Goal: Task Accomplishment & Management: Manage account settings

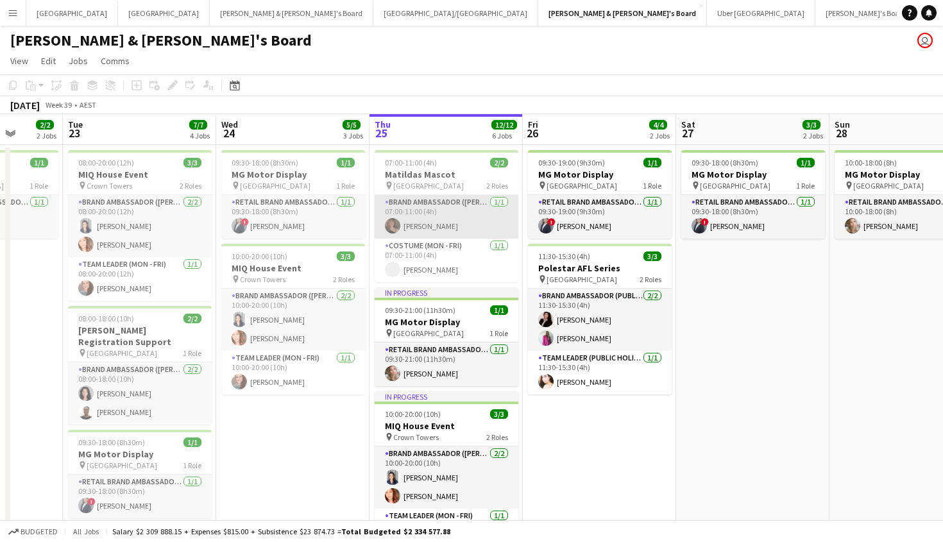
scroll to position [0, 396]
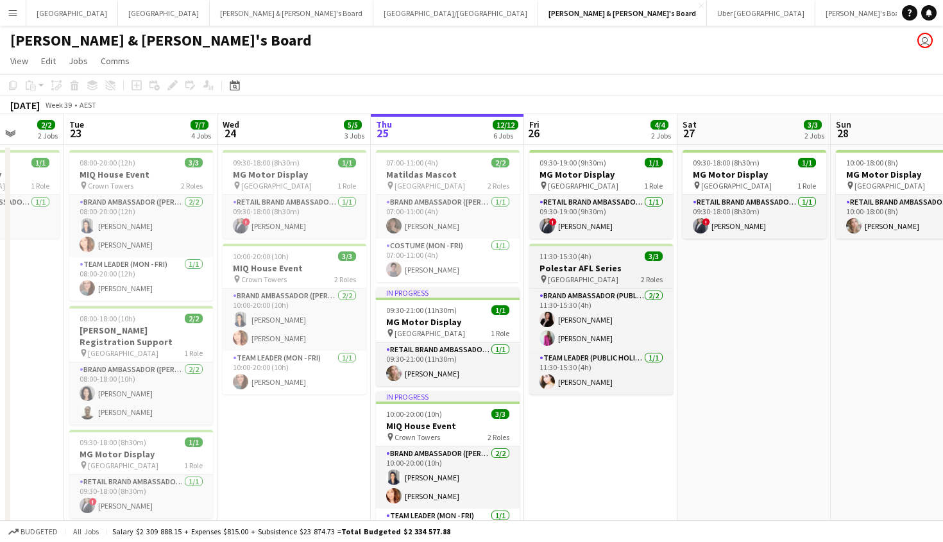
click at [580, 271] on h3 "Polestar AFL Series" at bounding box center [601, 268] width 144 height 12
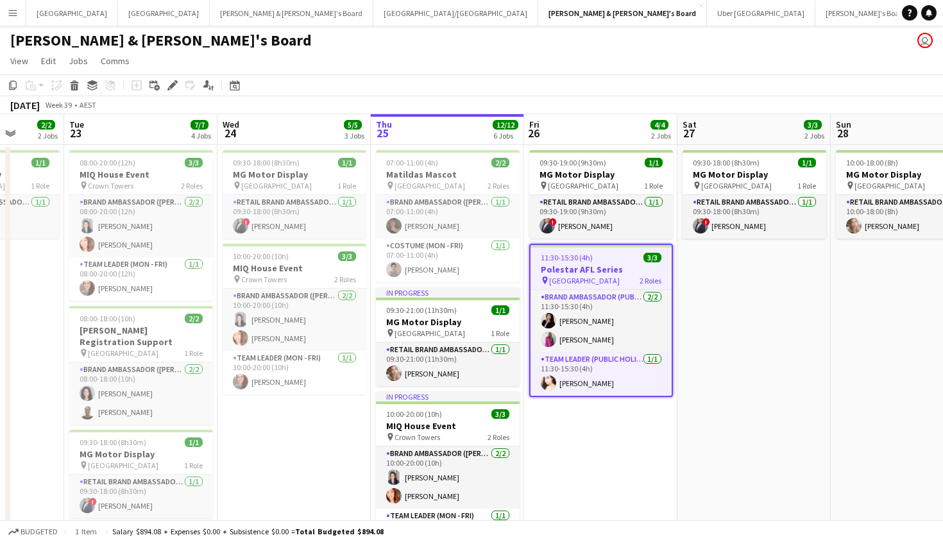
click at [563, 264] on h3 "Polestar AFL Series" at bounding box center [600, 270] width 141 height 12
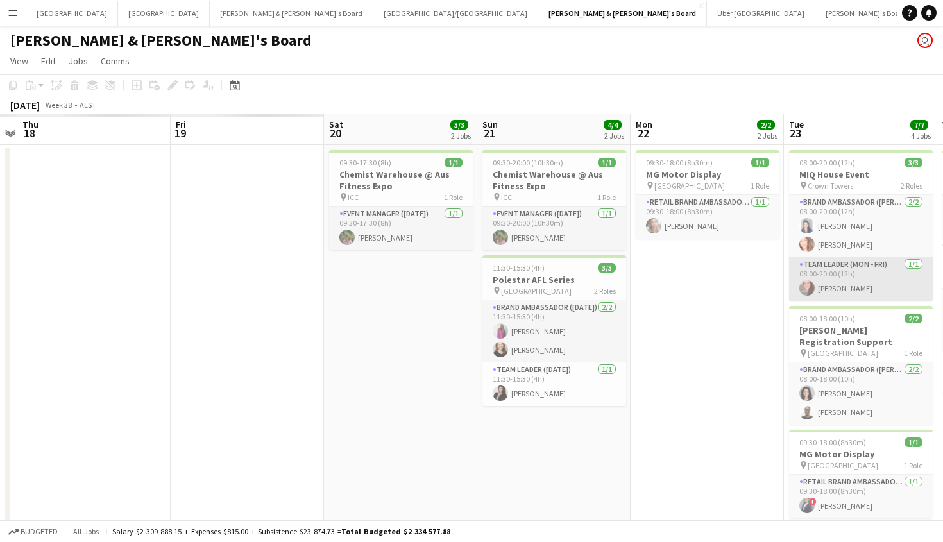
scroll to position [0, 350]
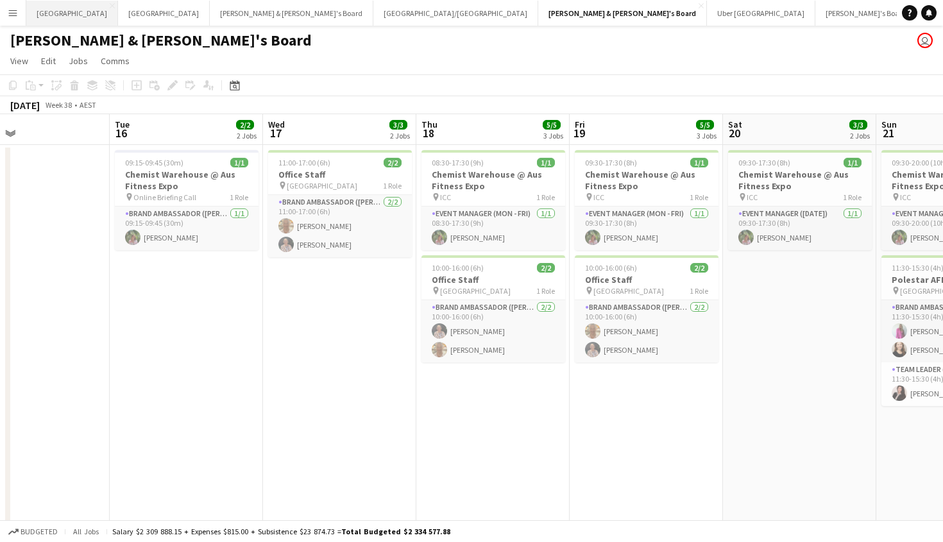
click at [49, 17] on button "Sydney Close" at bounding box center [72, 13] width 92 height 25
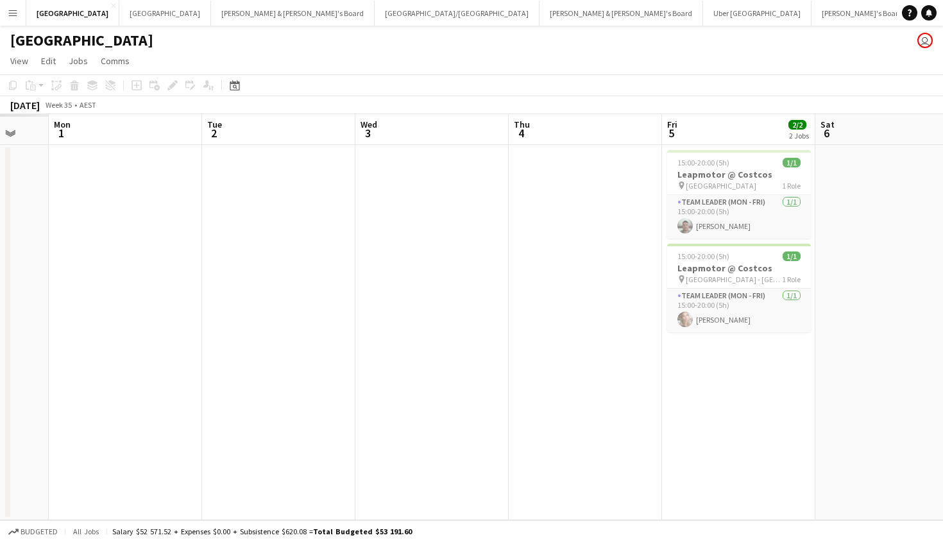
scroll to position [0, 407]
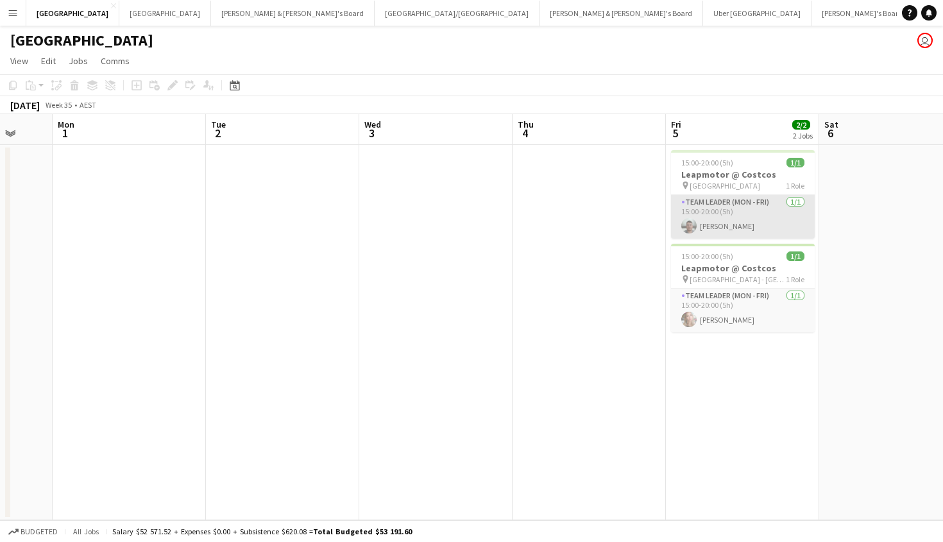
click at [709, 234] on app-card-role "Team Leader (Mon - Fri) 1/1 15:00-20:00 (5h) Nathan Akroyd" at bounding box center [743, 217] width 144 height 44
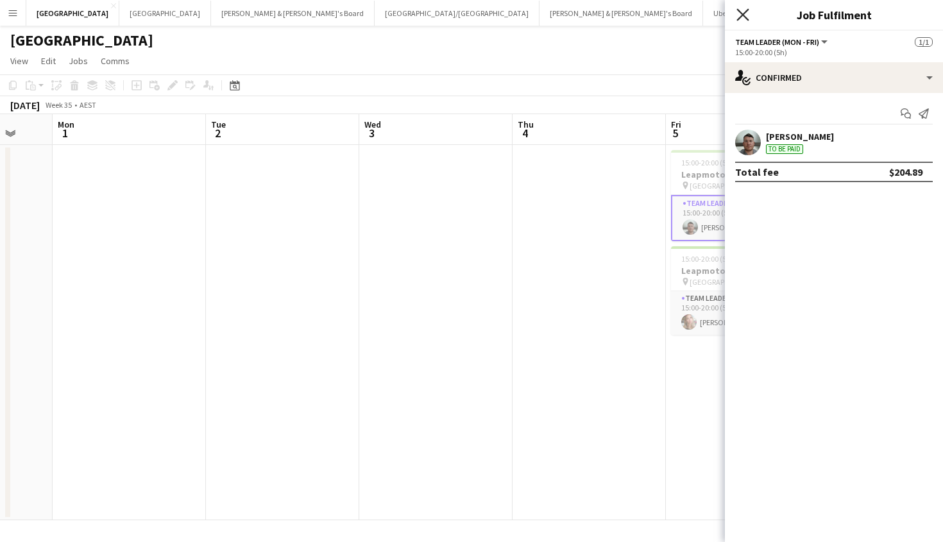
click at [744, 18] on icon "Close pop-in" at bounding box center [742, 14] width 12 height 12
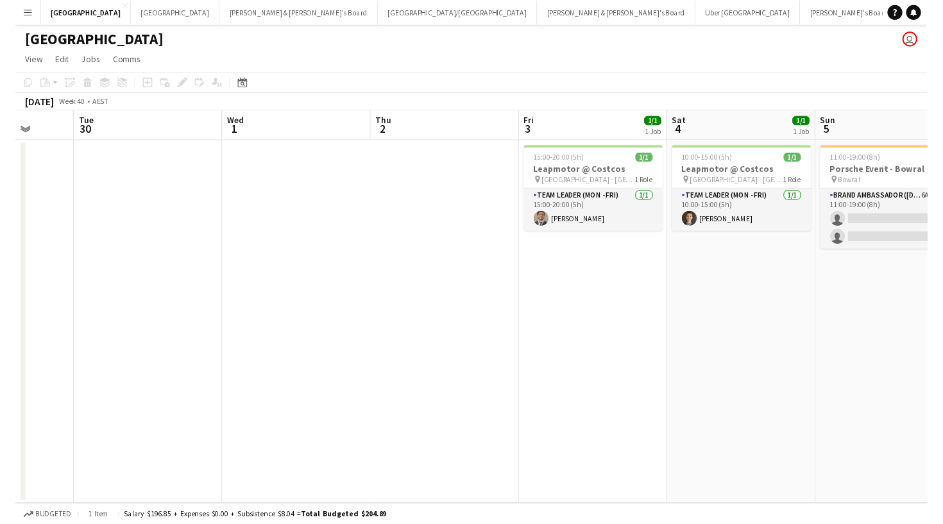
scroll to position [0, 630]
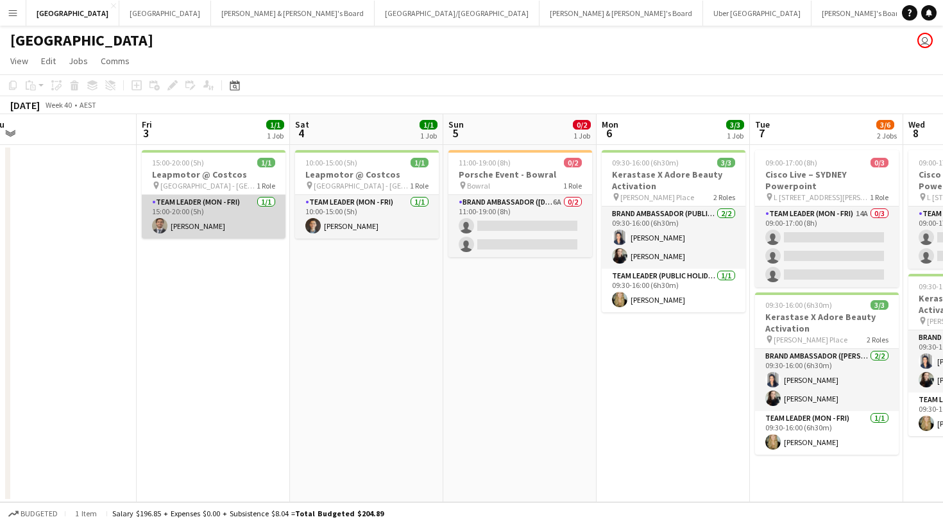
click at [248, 210] on app-card-role "Team Leader (Mon - Fri) 1/1 15:00-20:00 (5h) EMILIO BRUN" at bounding box center [214, 217] width 144 height 44
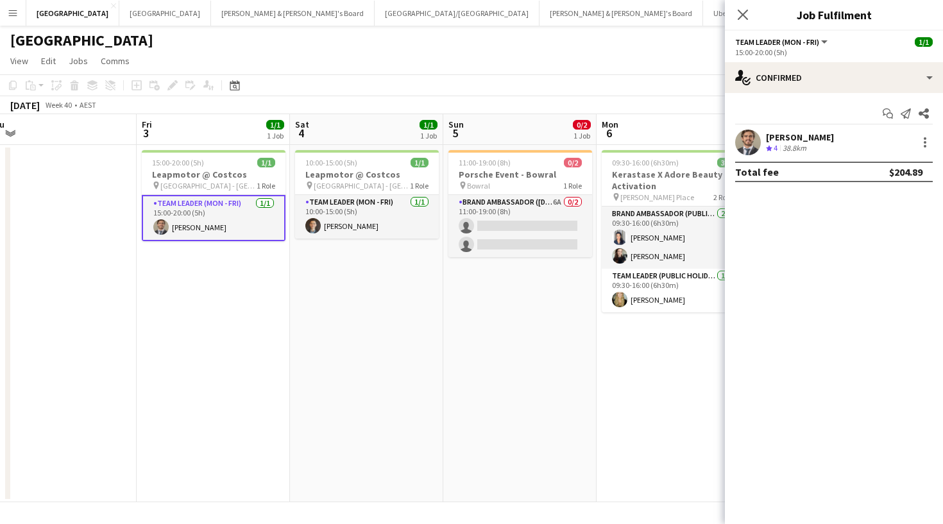
click at [773, 132] on div "EMILIO BRUN" at bounding box center [800, 137] width 68 height 12
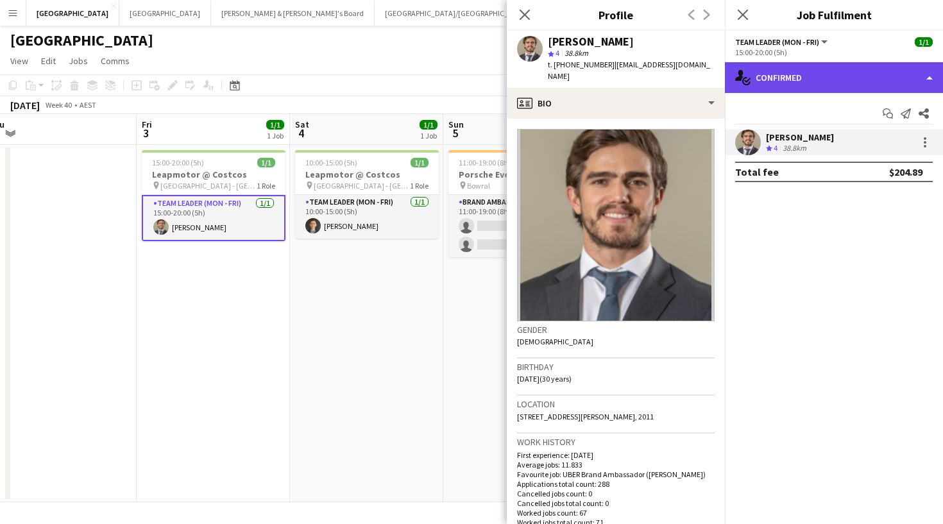
click at [774, 87] on div "single-neutral-actions-check-2 Confirmed" at bounding box center [834, 77] width 218 height 31
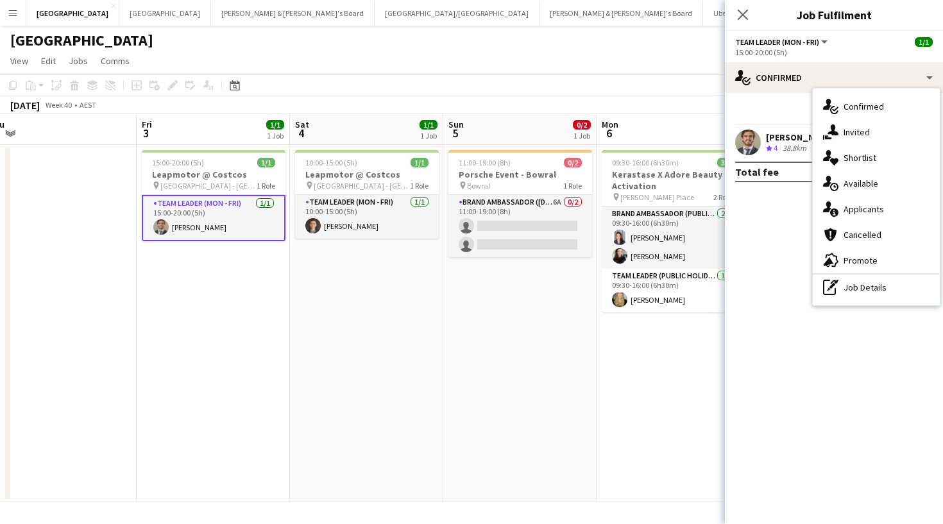
click at [740, 135] on app-user-avatar at bounding box center [748, 143] width 26 height 26
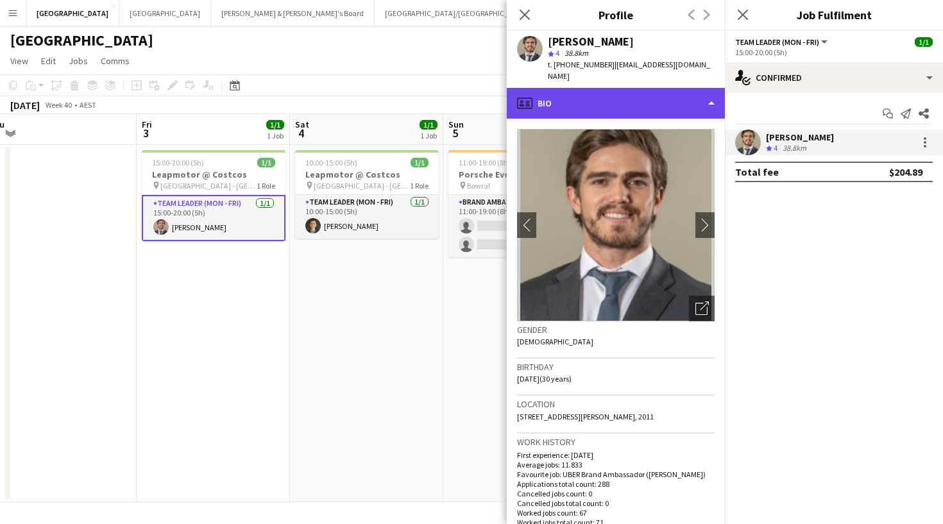
click at [610, 88] on div "profile Bio" at bounding box center [616, 103] width 218 height 31
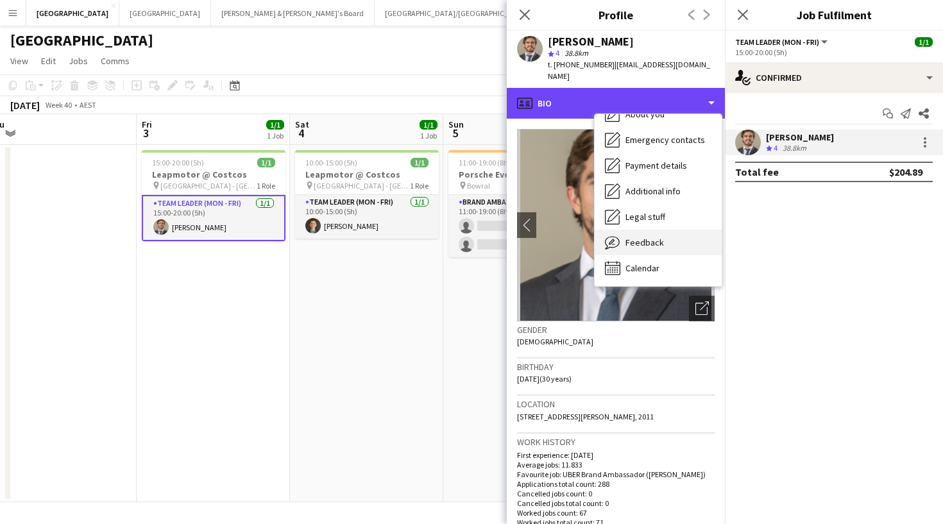
scroll to position [95, 0]
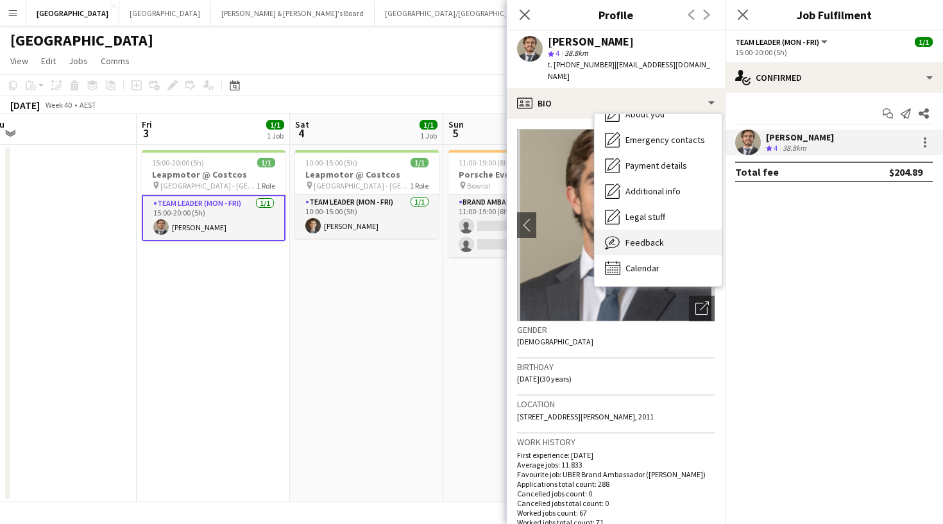
click at [650, 239] on div "Feedback Feedback" at bounding box center [658, 243] width 127 height 26
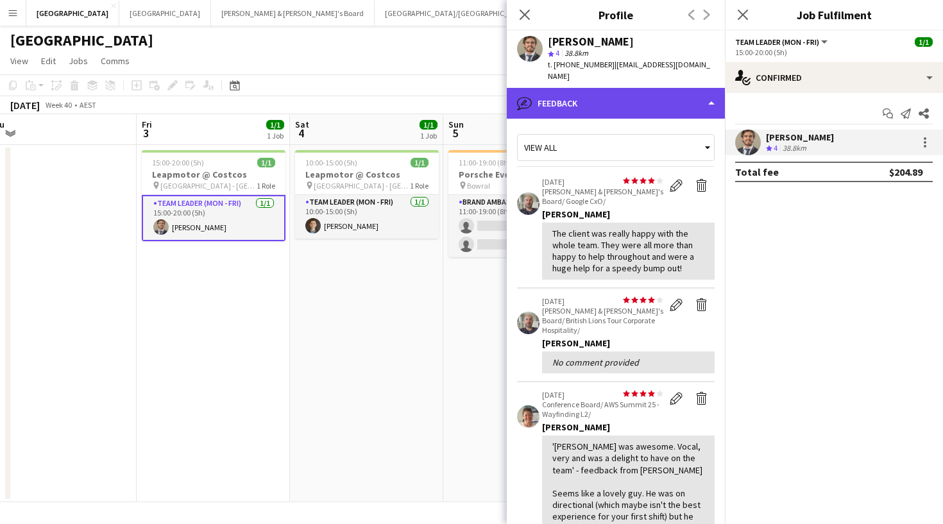
click at [662, 89] on div "bubble-pencil Feedback" at bounding box center [616, 103] width 218 height 31
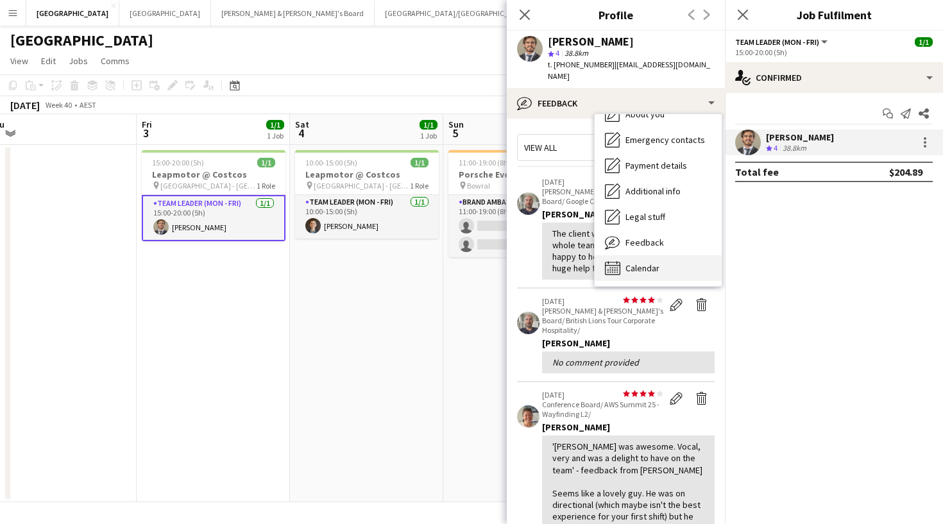
click at [655, 262] on span "Calendar" at bounding box center [642, 268] width 34 height 12
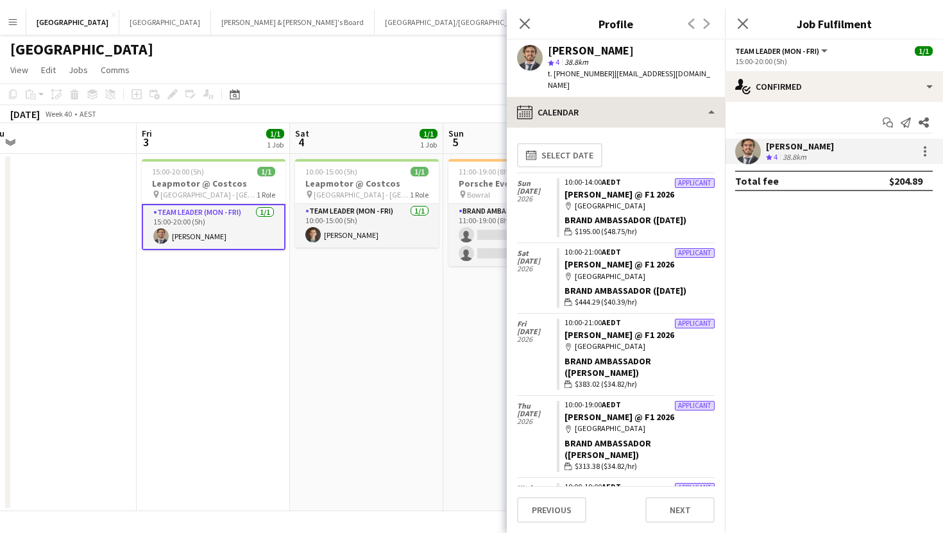
scroll to position [0, 0]
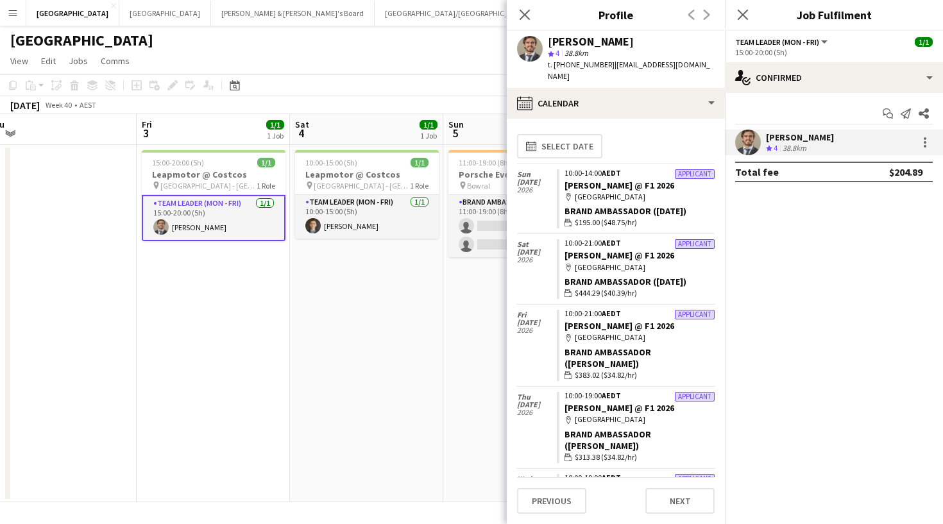
click at [589, 129] on div "calendar-full Select date" at bounding box center [616, 146] width 198 height 35
click at [580, 134] on button "calendar-full Select date" at bounding box center [559, 146] width 85 height 24
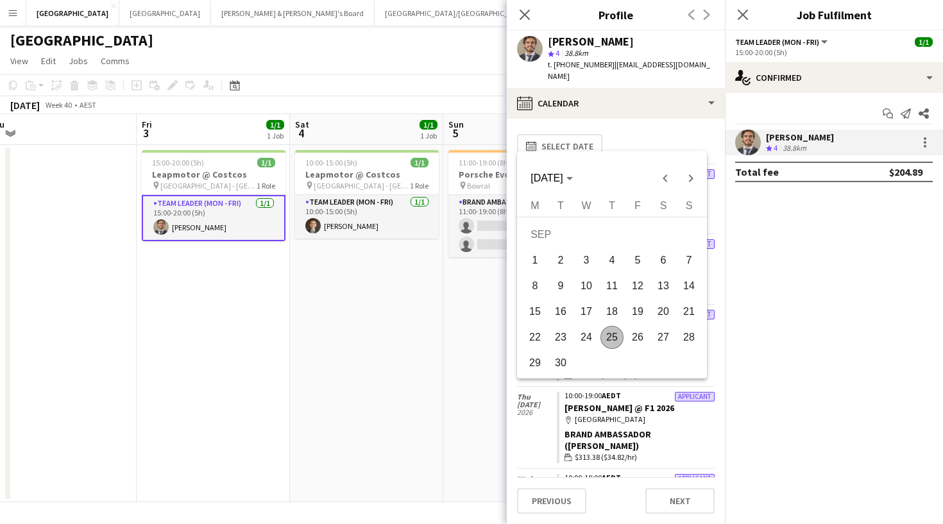
click at [636, 333] on span "26" at bounding box center [637, 337] width 23 height 23
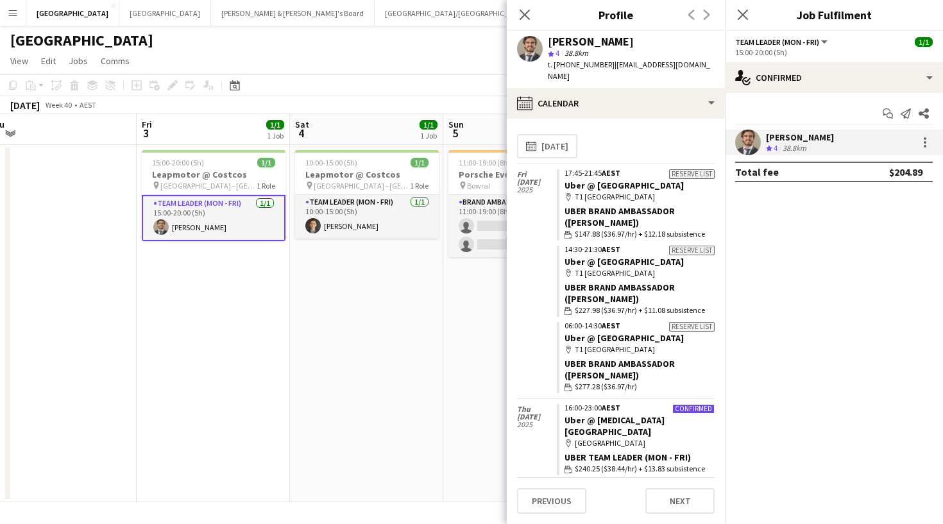
click at [670, 185] on app-crew-calendar-job-card "Reserve list 17:45-21:45 AEST Uber @ T1 Sydney International Airport map-marker…" at bounding box center [636, 204] width 158 height 71
click at [645, 180] on link "Uber @ T1 Sydney International Airport" at bounding box center [623, 186] width 119 height 12
click at [579, 184] on link "Uber @ T1 Sydney International Airport" at bounding box center [623, 186] width 119 height 12
click at [519, 15] on icon "Close pop-in" at bounding box center [524, 14] width 12 height 12
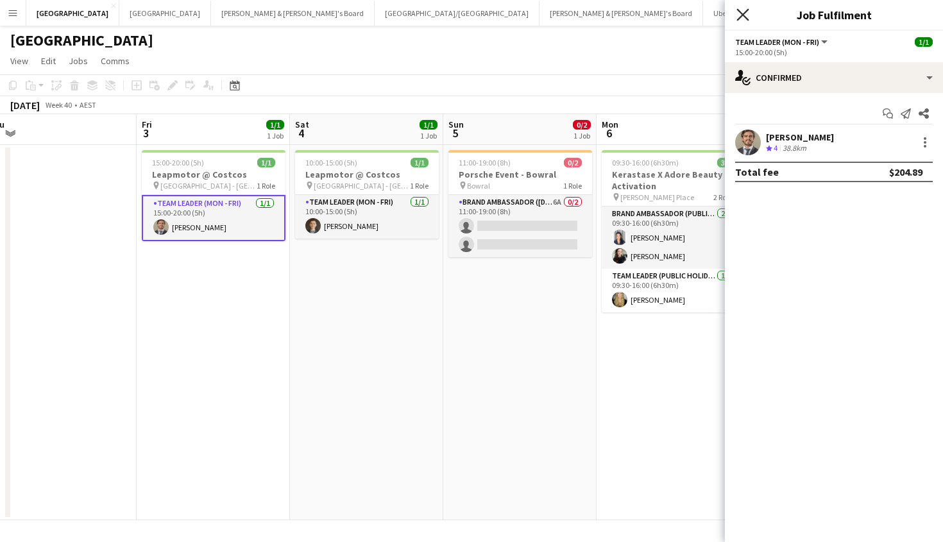
click at [739, 15] on icon "Close pop-in" at bounding box center [742, 14] width 12 height 12
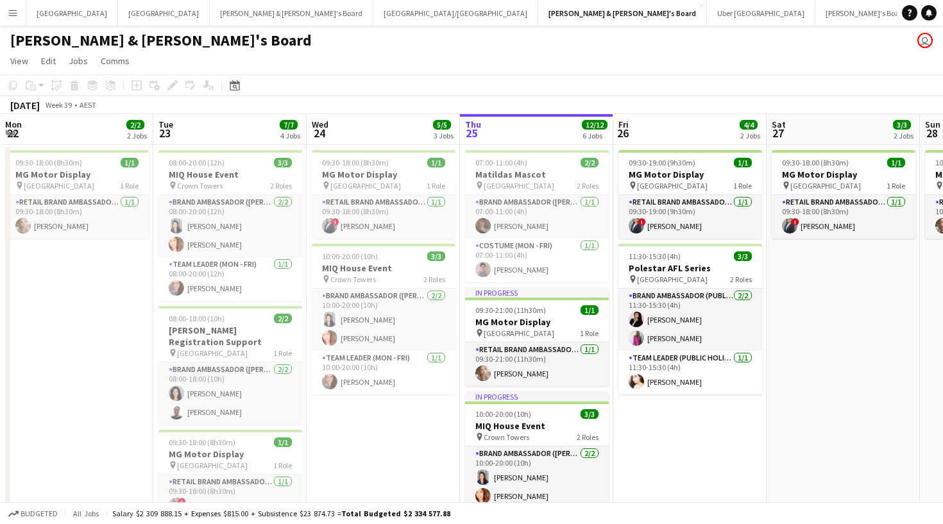
scroll to position [0, 307]
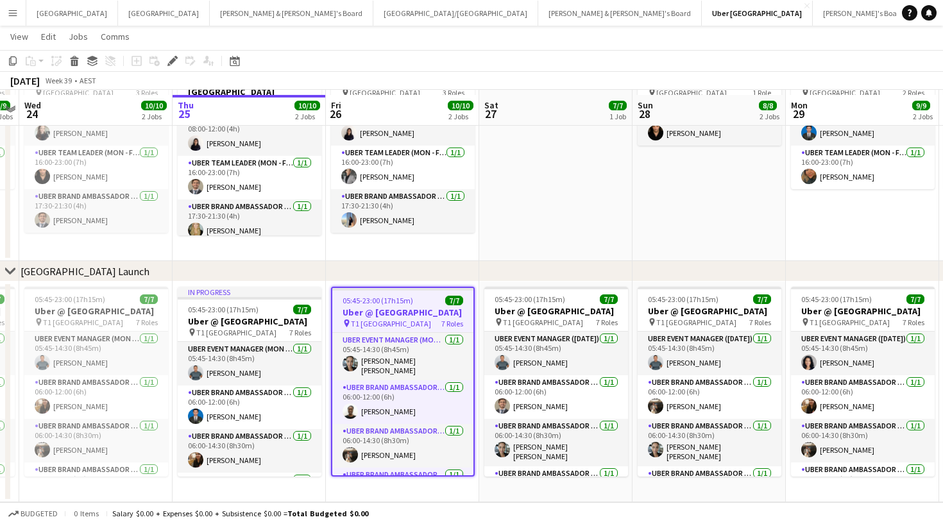
scroll to position [103, 0]
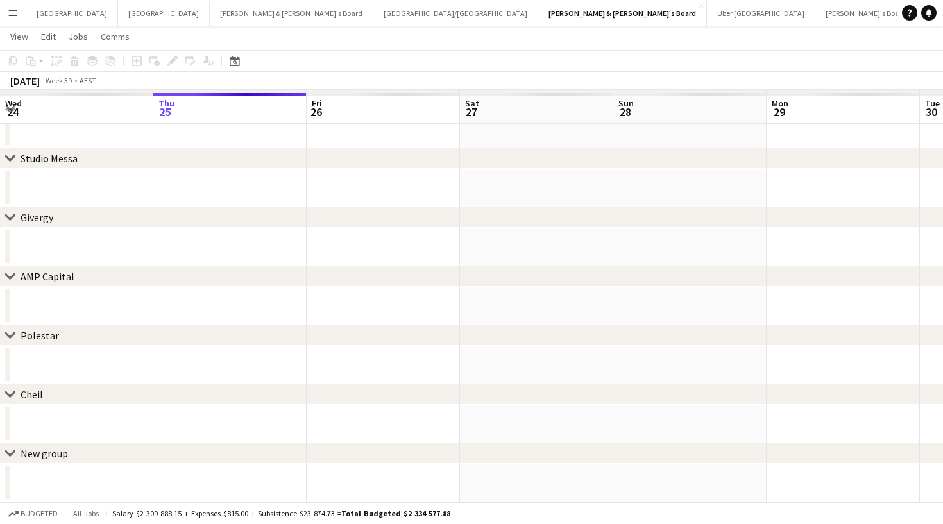
scroll to position [93, 0]
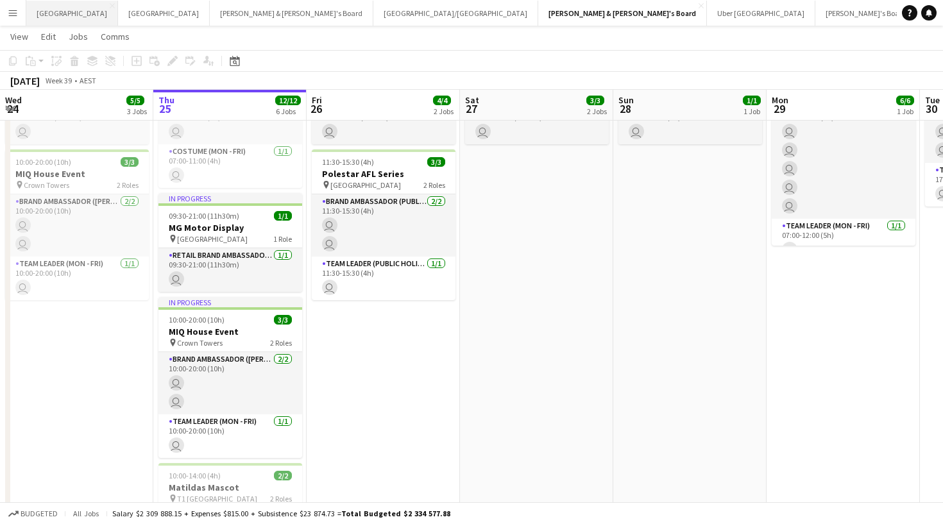
click at [40, 19] on button "Sydney Close" at bounding box center [72, 13] width 92 height 25
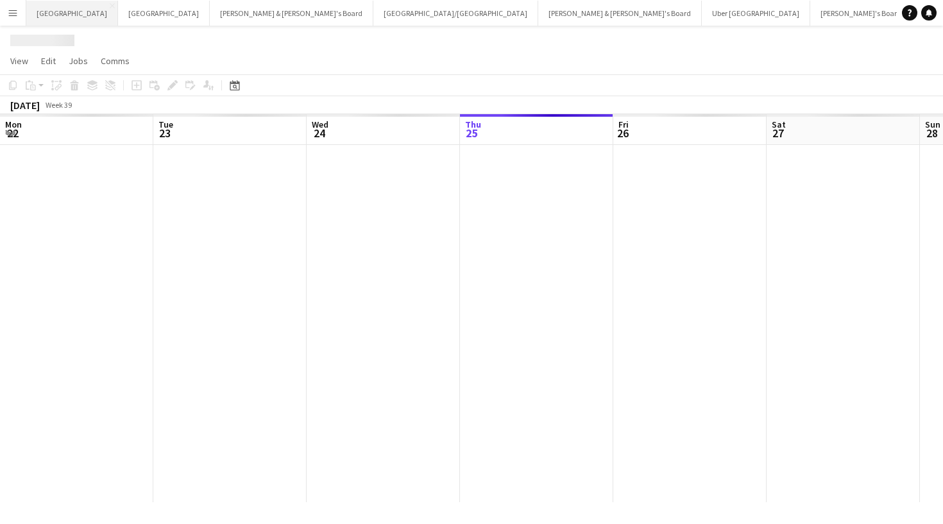
scroll to position [0, 307]
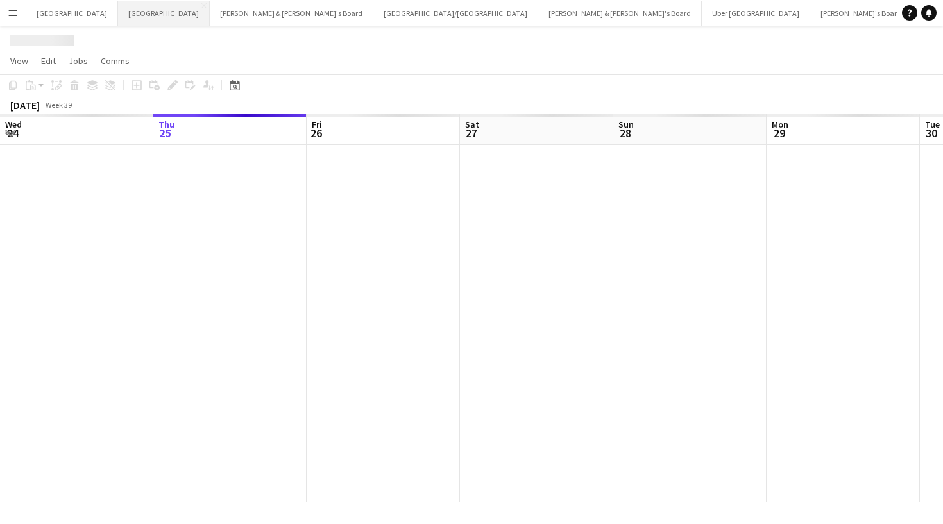
click at [118, 19] on button "Melbourne Close" at bounding box center [164, 13] width 92 height 25
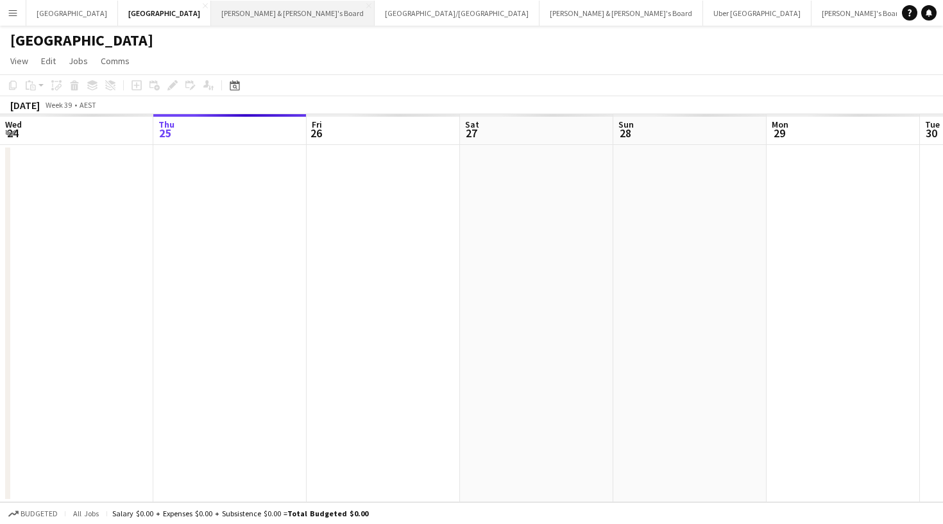
click at [211, 17] on button "[PERSON_NAME] & [PERSON_NAME]'s Board Close" at bounding box center [293, 13] width 164 height 25
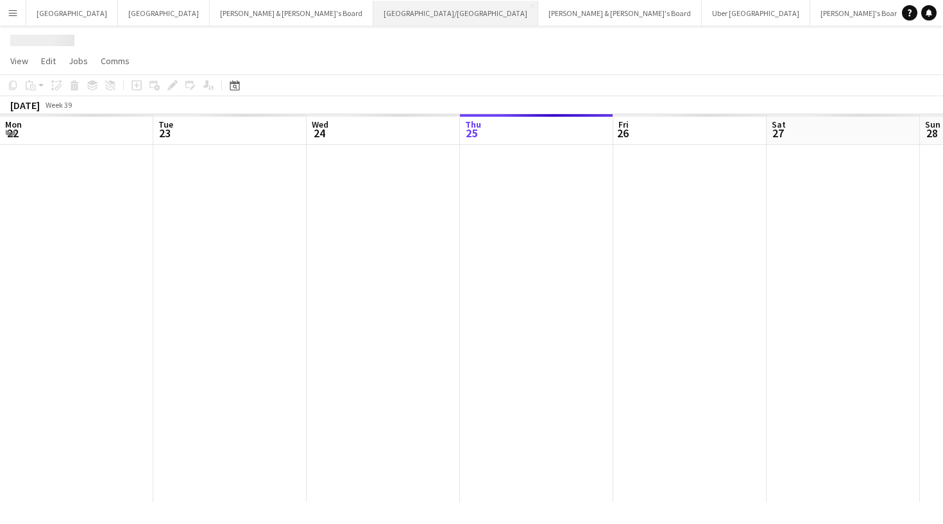
scroll to position [0, 307]
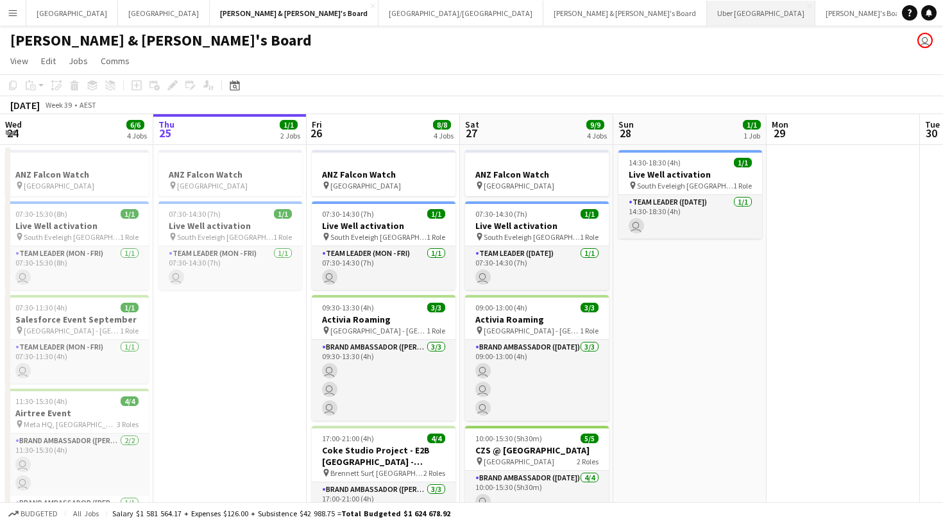
click at [707, 12] on button "Uber Sydney Close" at bounding box center [761, 13] width 108 height 25
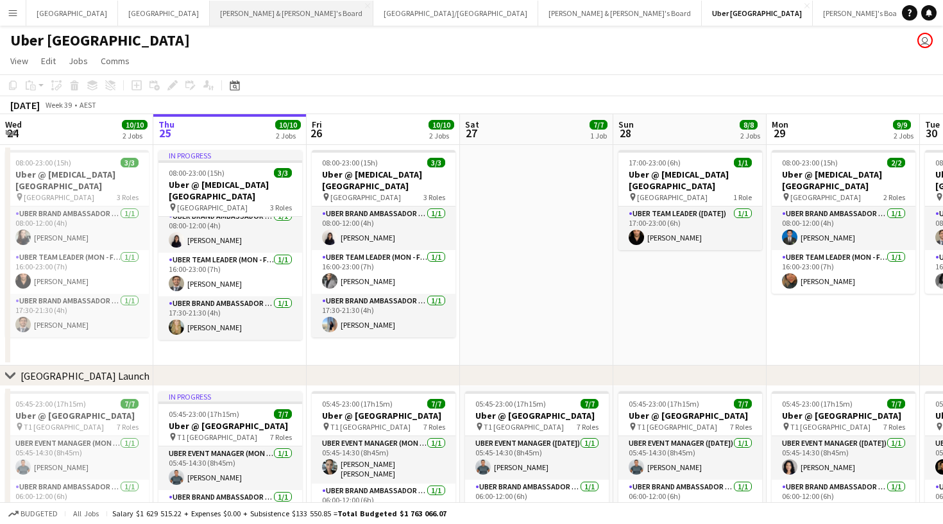
click at [210, 14] on button "[PERSON_NAME] & [PERSON_NAME]'s Board Close" at bounding box center [292, 13] width 164 height 25
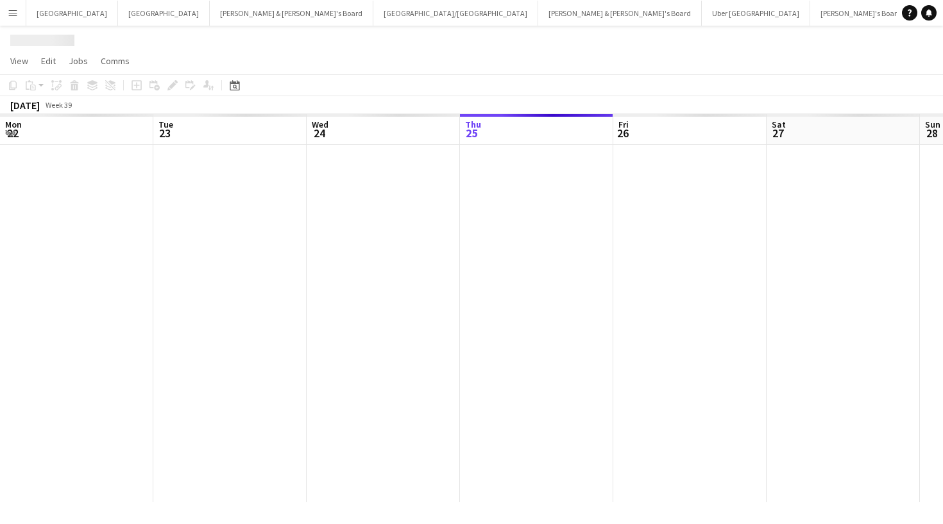
scroll to position [0, 307]
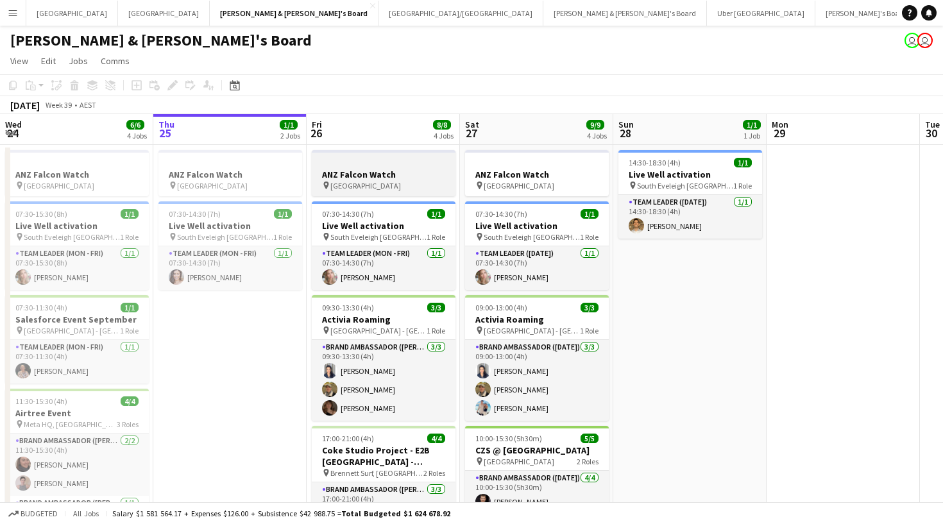
click at [401, 188] on div "pin Brisbane" at bounding box center [384, 185] width 144 height 10
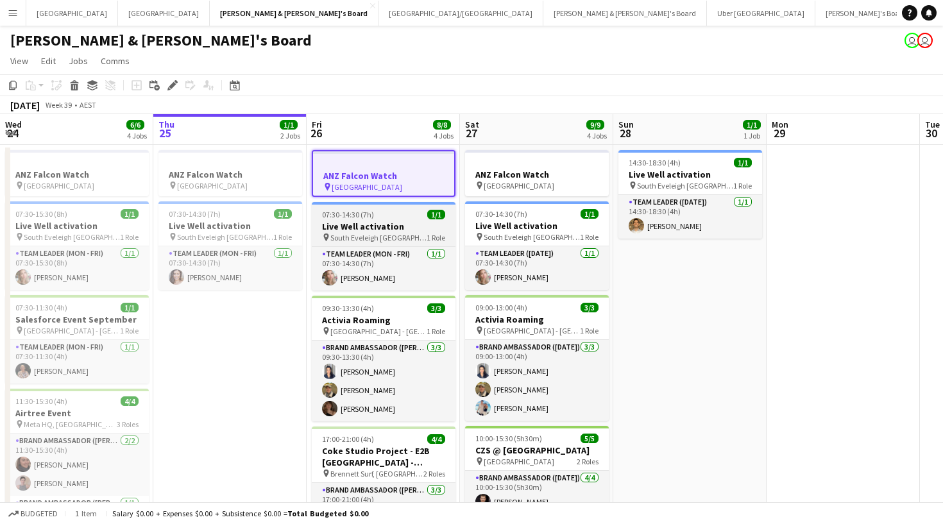
click at [414, 229] on h3 "Live Well activation" at bounding box center [384, 227] width 144 height 12
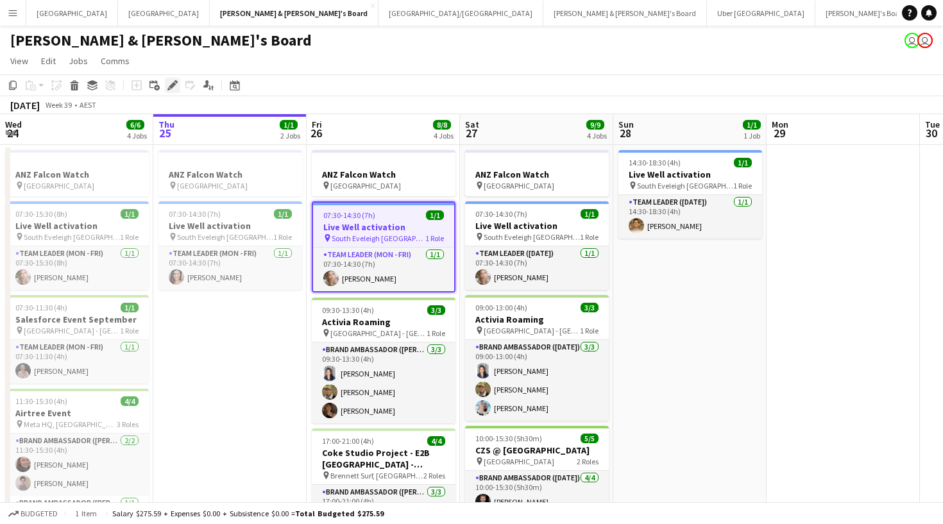
click at [174, 87] on icon "Edit" at bounding box center [172, 85] width 10 height 10
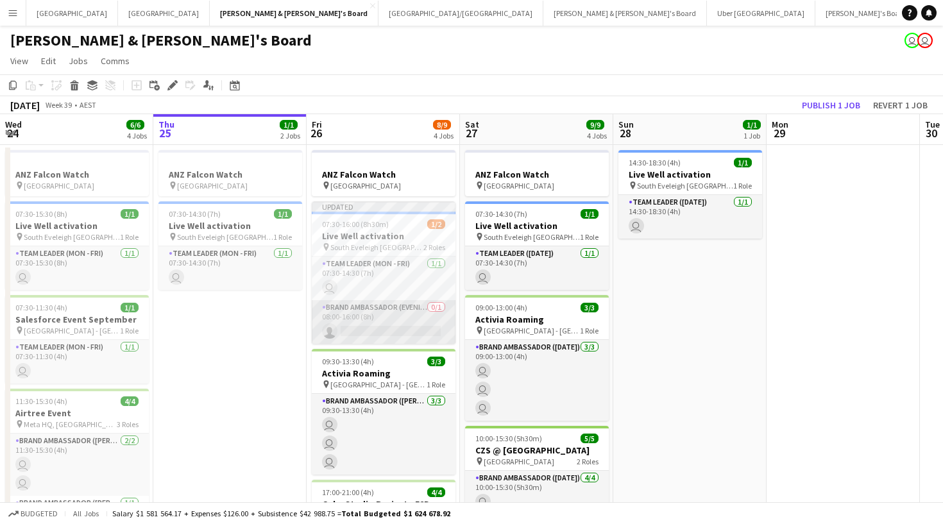
click at [377, 318] on app-card-role "Brand Ambassador (Evening) 0/1 08:00-16:00 (8h) single-neutral-actions" at bounding box center [384, 322] width 144 height 44
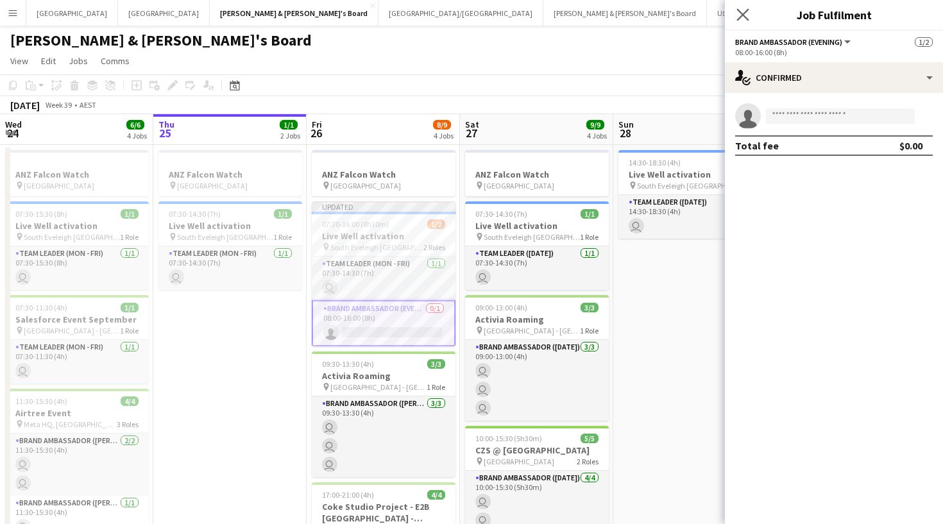
click at [749, 7] on app-icon "Close pop-in" at bounding box center [743, 15] width 19 height 19
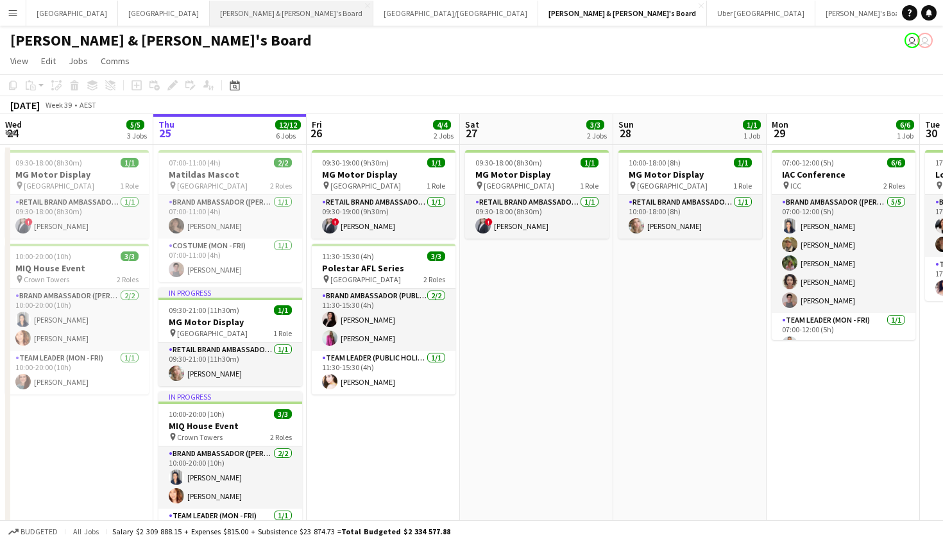
click at [210, 23] on button "[PERSON_NAME] & [PERSON_NAME]'s Board Close" at bounding box center [292, 13] width 164 height 25
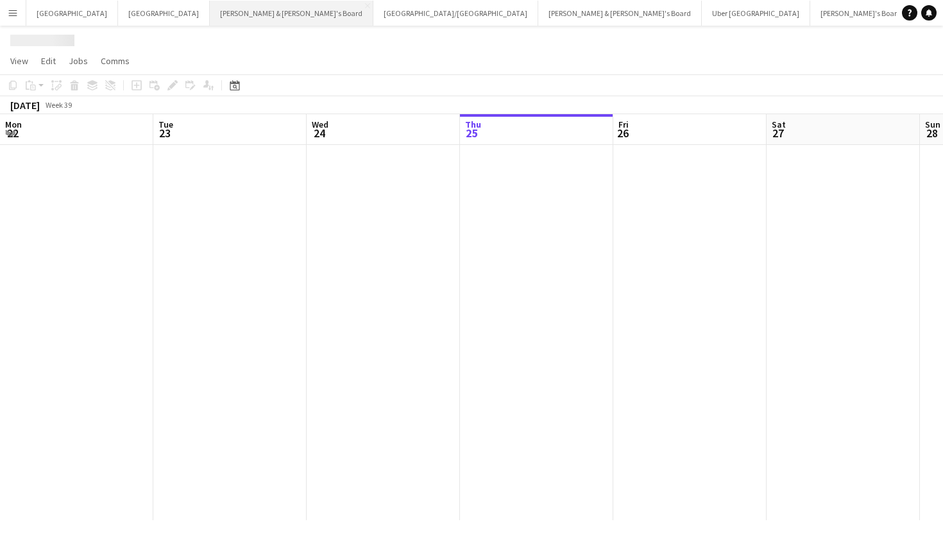
scroll to position [0, 307]
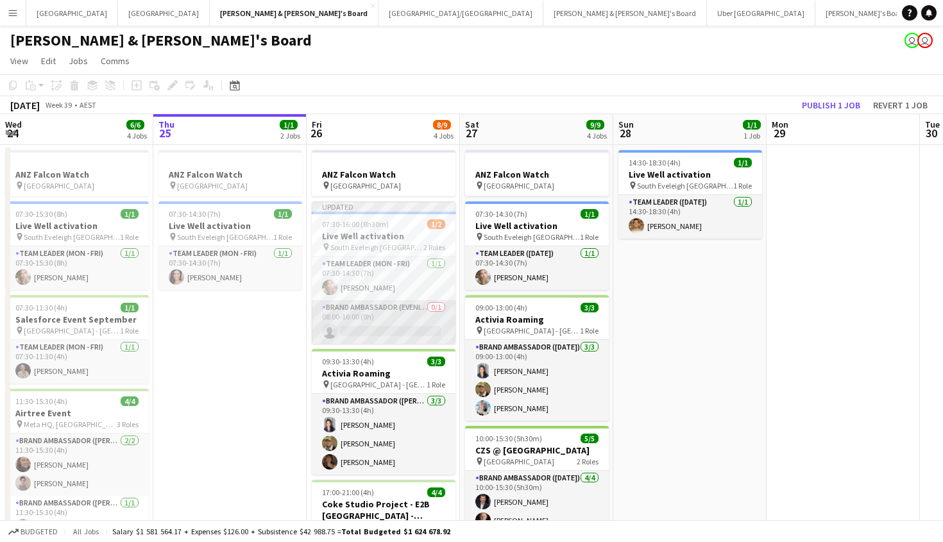
click at [396, 314] on app-card-role "Brand Ambassador (Evening) 0/1 08:00-16:00 (8h) single-neutral-actions" at bounding box center [384, 322] width 144 height 44
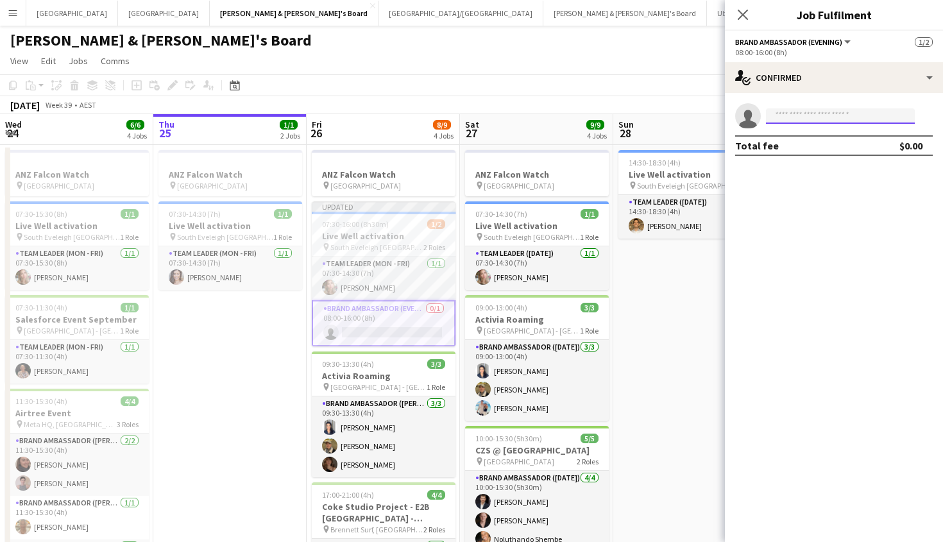
click at [790, 121] on input at bounding box center [840, 115] width 149 height 15
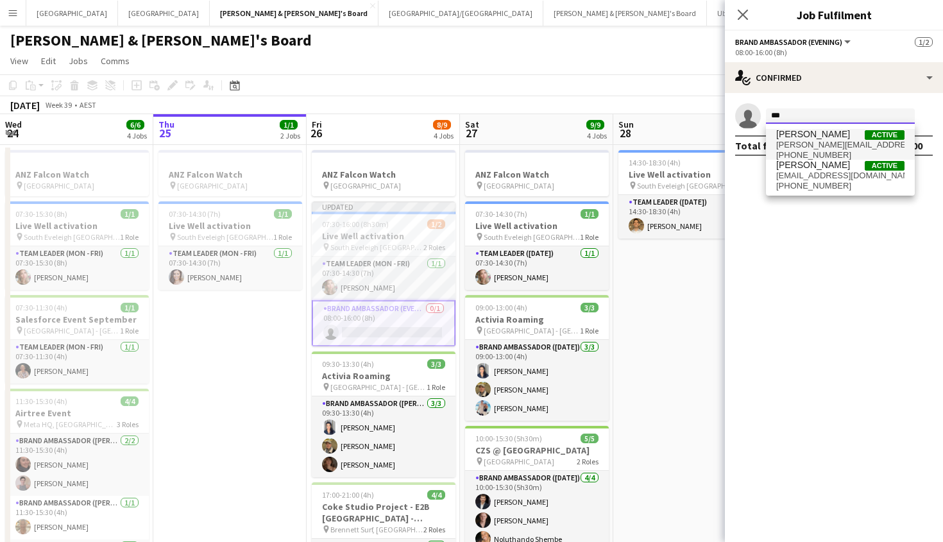
type input "***"
drag, startPoint x: 804, startPoint y: 133, endPoint x: 820, endPoint y: 148, distance: 21.8
click at [820, 148] on span "[PERSON_NAME][EMAIL_ADDRESS][PERSON_NAME][DOMAIN_NAME]" at bounding box center [840, 145] width 128 height 10
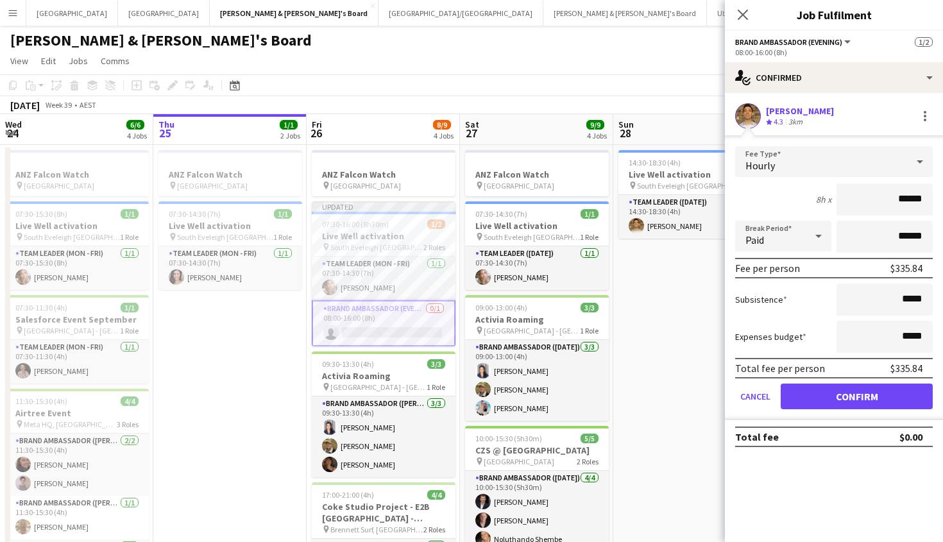
click at [845, 171] on div "Hourly" at bounding box center [821, 161] width 172 height 31
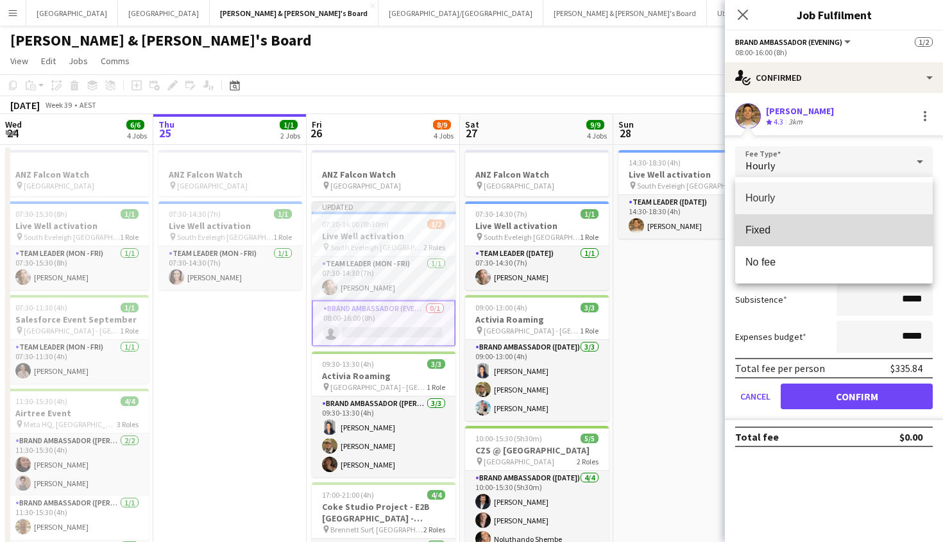
click at [822, 217] on mat-option "Fixed" at bounding box center [834, 230] width 198 height 32
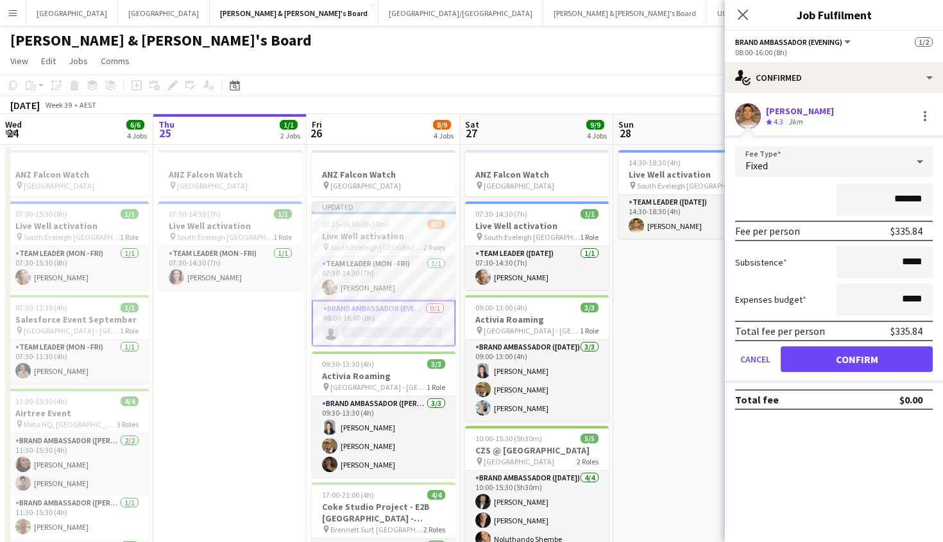
scroll to position [0, 0]
click at [744, 19] on icon "Close pop-in" at bounding box center [742, 14] width 12 height 12
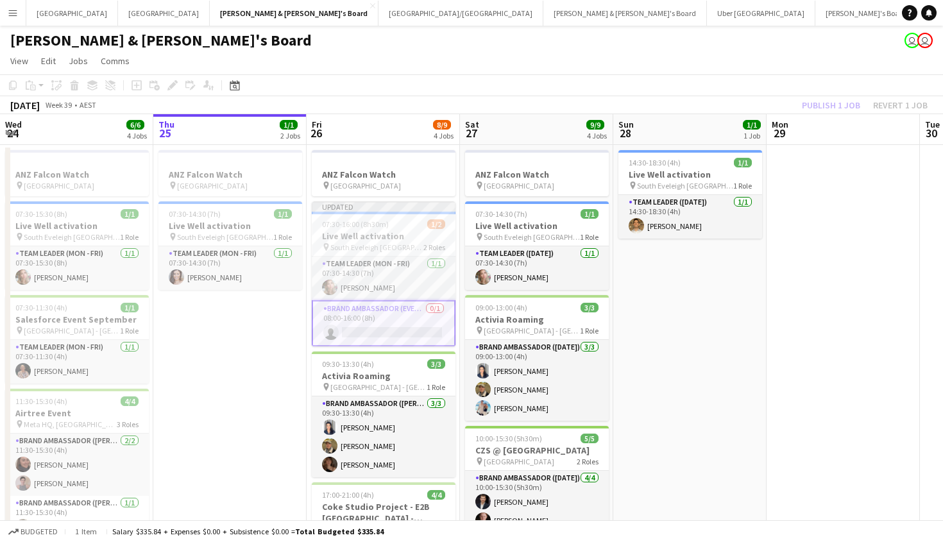
click at [339, 321] on app-card-role "Brand Ambassador (Evening) 0/1 08:00-16:00 (8h) single-neutral-actions" at bounding box center [384, 323] width 144 height 46
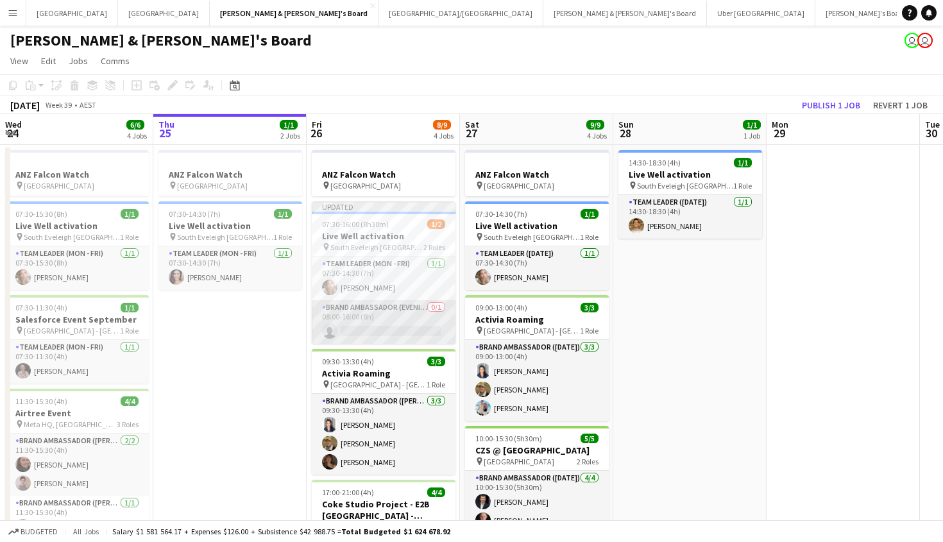
click at [339, 321] on app-card-role "Brand Ambassador (Evening) 0/1 08:00-16:00 (8h) single-neutral-actions" at bounding box center [384, 322] width 144 height 44
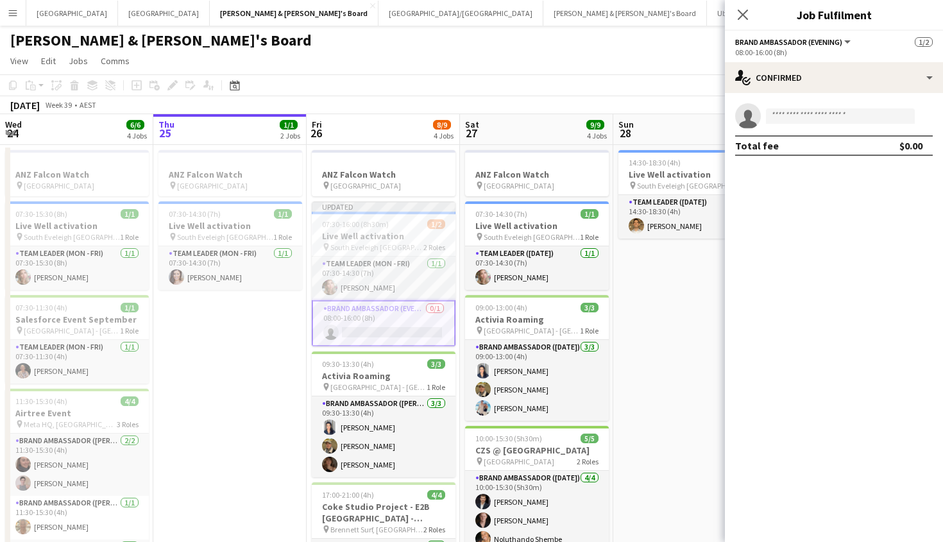
click at [381, 248] on span "South Eveleigh [GEOGRAPHIC_DATA]" at bounding box center [376, 247] width 93 height 10
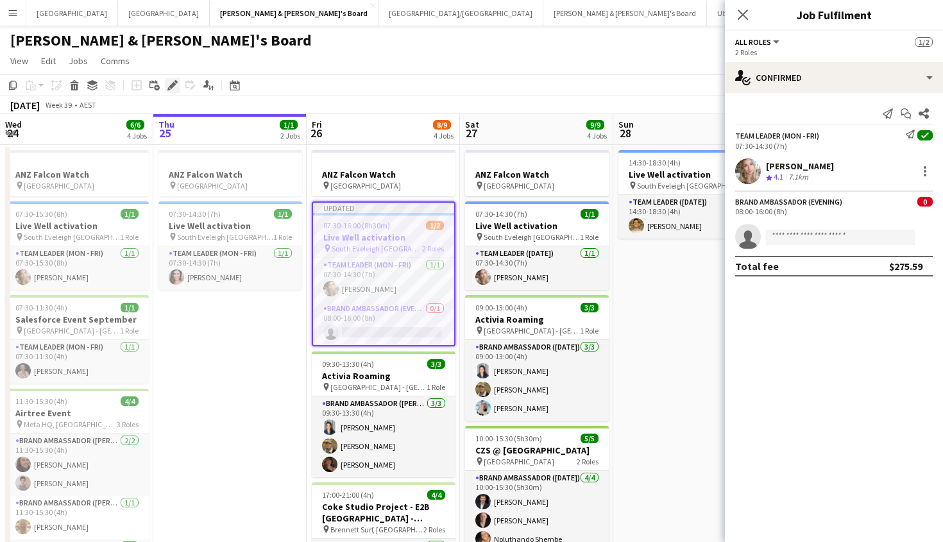
click at [166, 84] on div "Edit" at bounding box center [172, 85] width 15 height 15
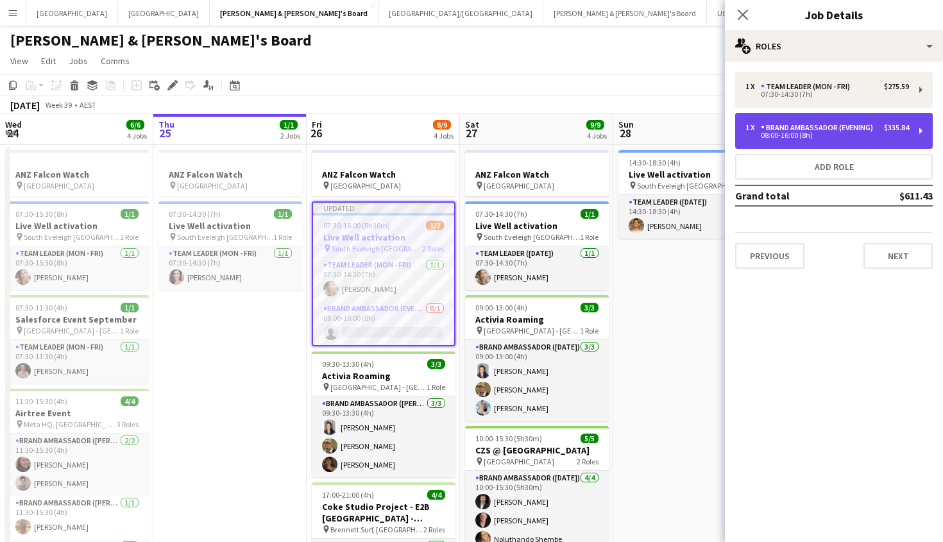
click at [837, 131] on div "Brand Ambassador (Evening)" at bounding box center [819, 127] width 117 height 9
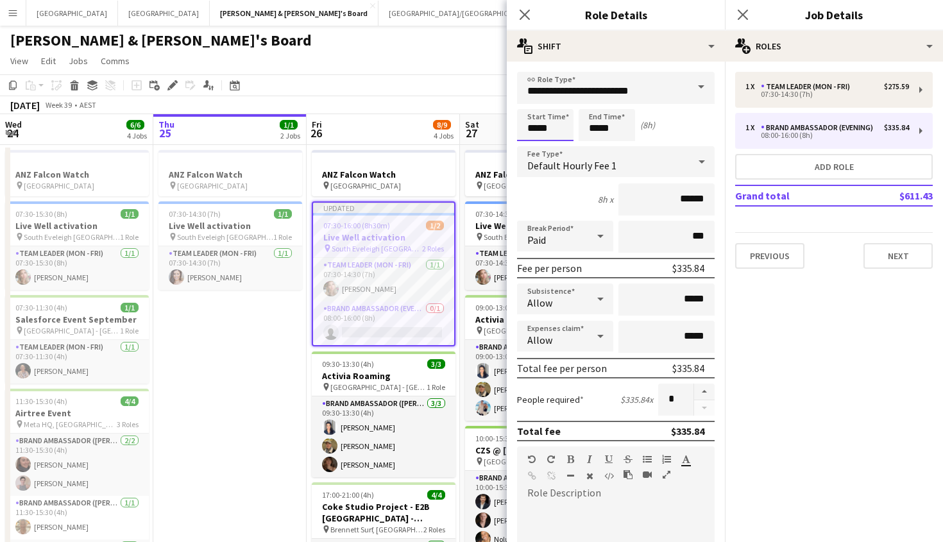
click at [552, 123] on input "*****" at bounding box center [545, 125] width 56 height 32
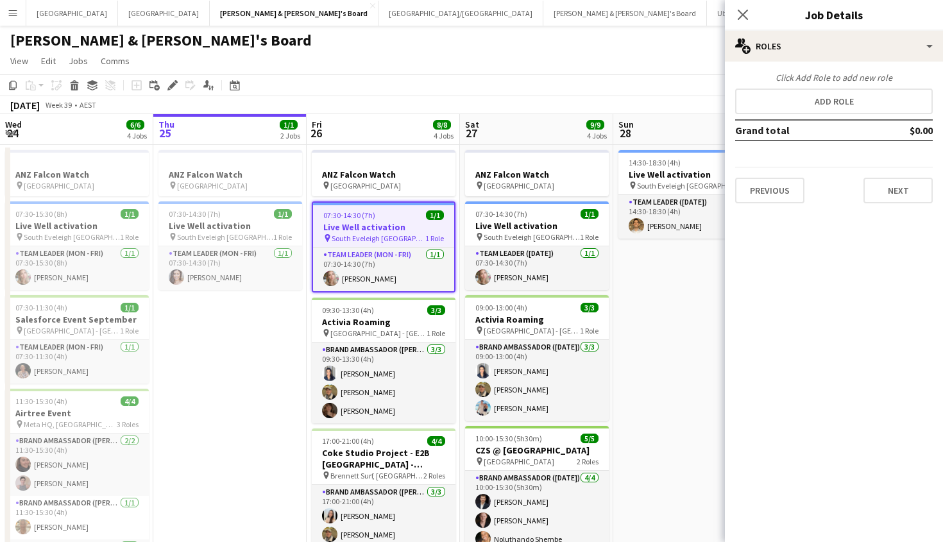
click at [357, 244] on app-job-card "07:30-14:30 (7h) 1/1 Live Well activation pin South [PERSON_NAME] 1 Role Team L…" at bounding box center [384, 246] width 144 height 91
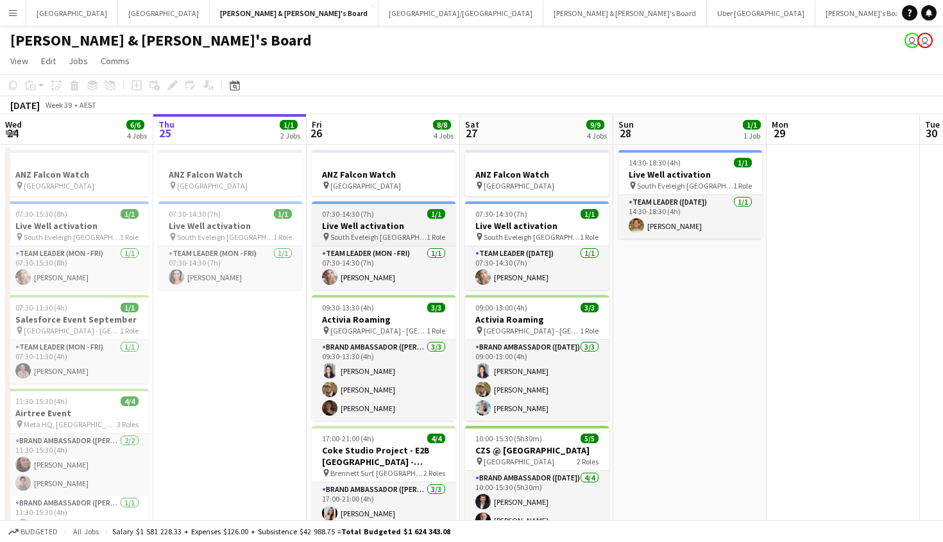
click at [385, 229] on h3 "Live Well activation" at bounding box center [384, 226] width 144 height 12
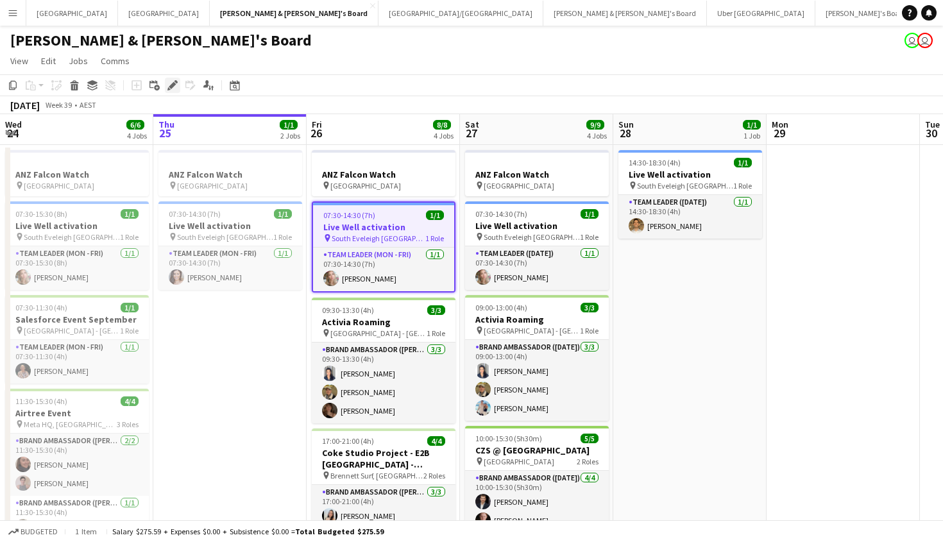
click at [171, 83] on icon "Edit" at bounding box center [172, 85] width 10 height 10
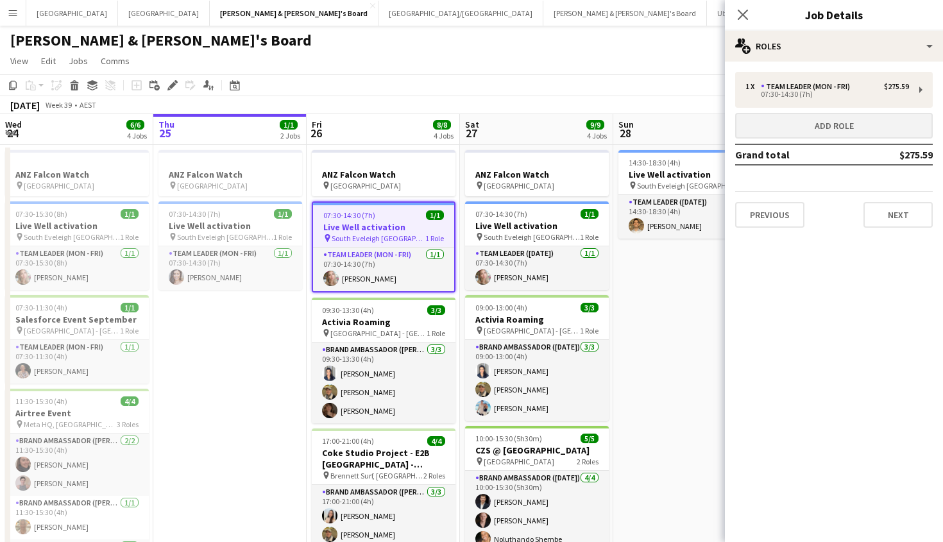
click at [835, 124] on button "Add role" at bounding box center [834, 126] width 198 height 26
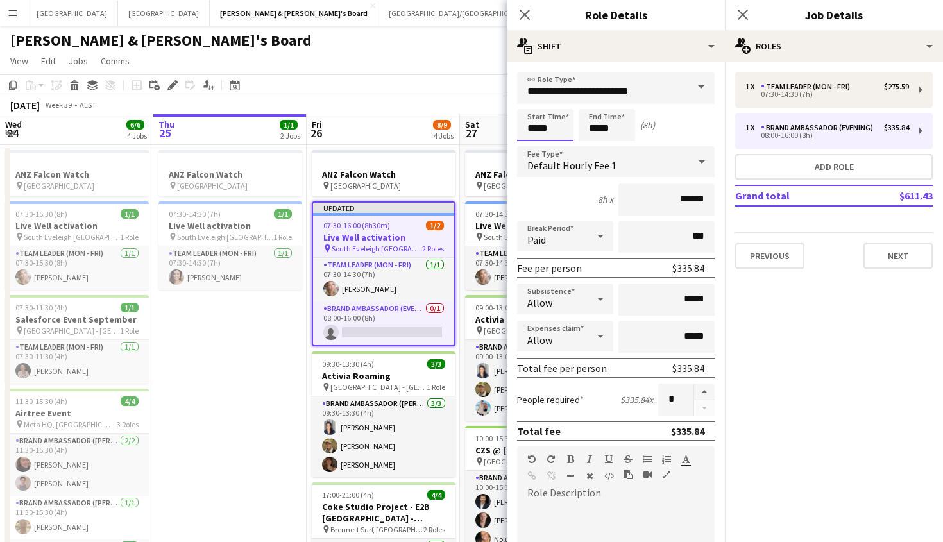
click at [557, 129] on input "*****" at bounding box center [545, 125] width 56 height 32
click at [536, 129] on input "*****" at bounding box center [545, 125] width 56 height 32
type input "*****"
click at [599, 132] on input "*****" at bounding box center [606, 125] width 56 height 32
type input "*****"
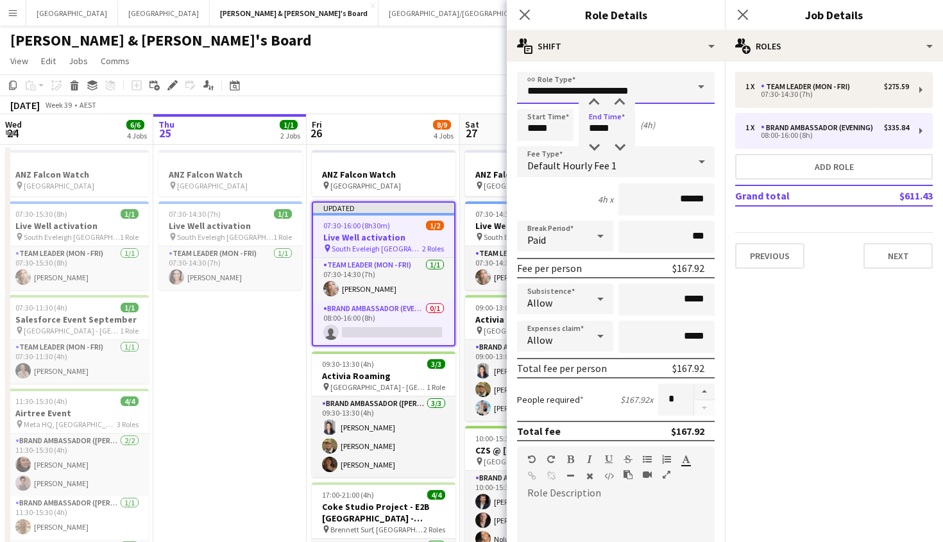
click at [684, 89] on input "**********" at bounding box center [616, 88] width 198 height 32
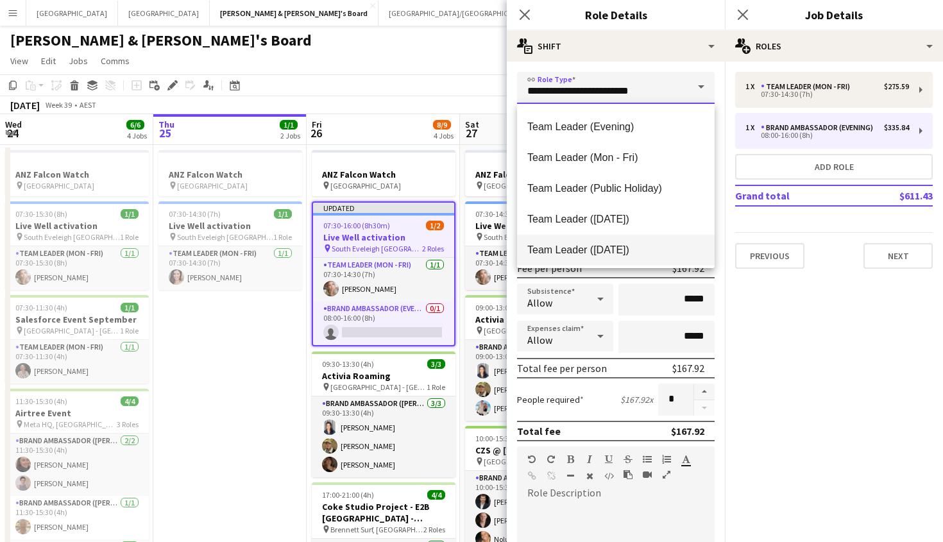
scroll to position [1259, 0]
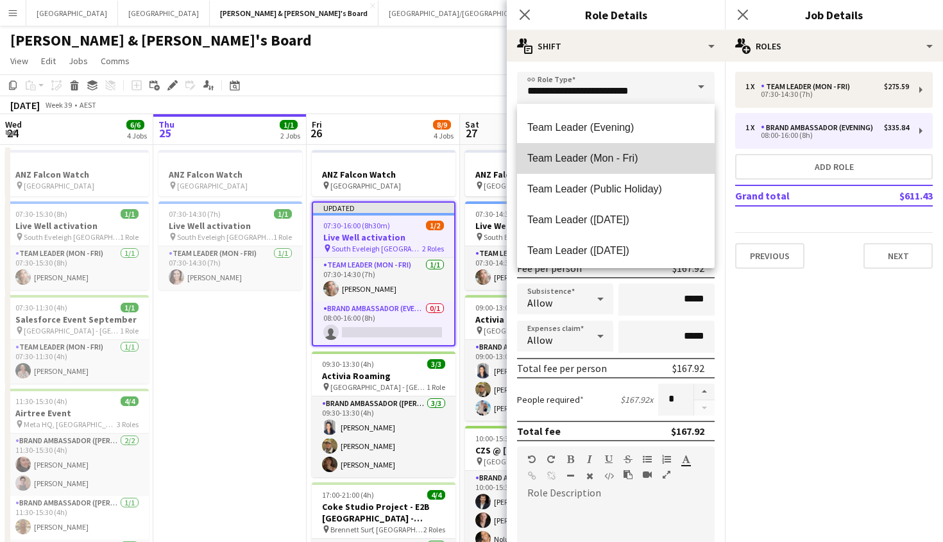
click at [605, 161] on span "Team Leader (Mon - Fri)" at bounding box center [615, 158] width 177 height 12
type input "**********"
type input "******"
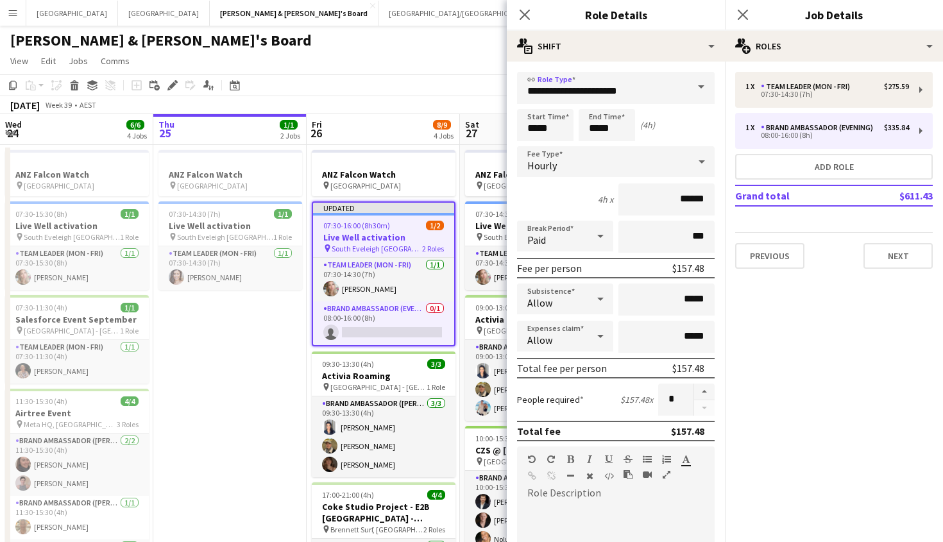
click at [677, 140] on div "Start Time ***** End Time ***** (4h)" at bounding box center [616, 125] width 198 height 32
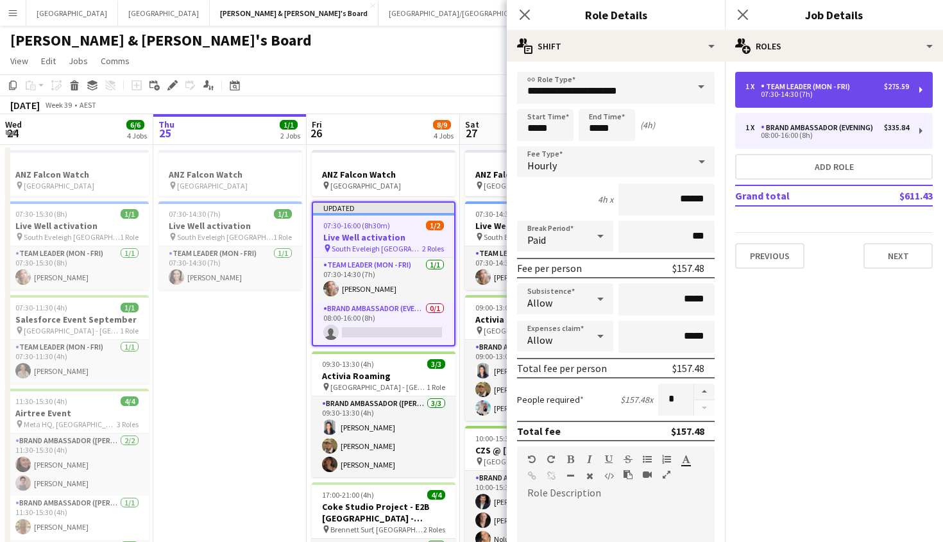
click at [779, 91] on div "07:30-14:30 (7h)" at bounding box center [827, 94] width 164 height 6
type input "*****"
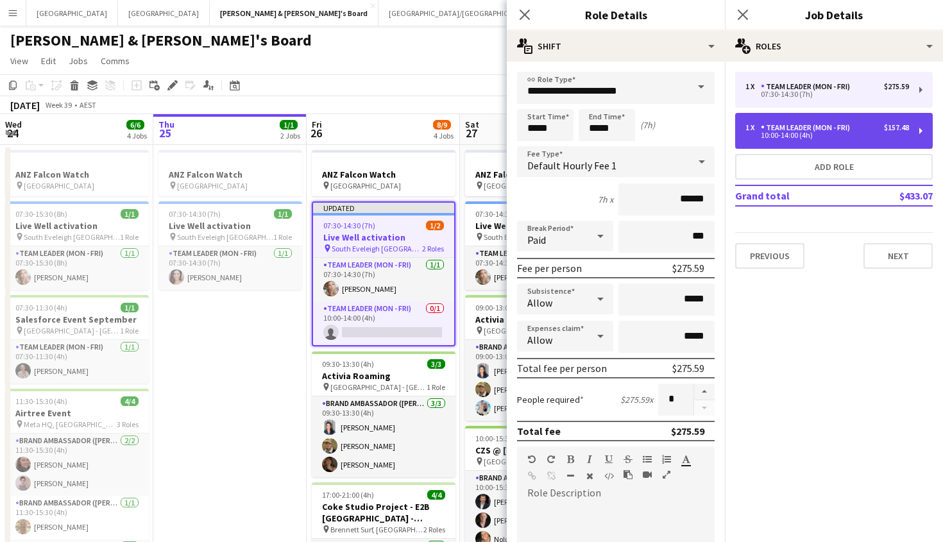
click at [798, 133] on div "10:00-14:00 (4h)" at bounding box center [827, 135] width 164 height 6
type input "*****"
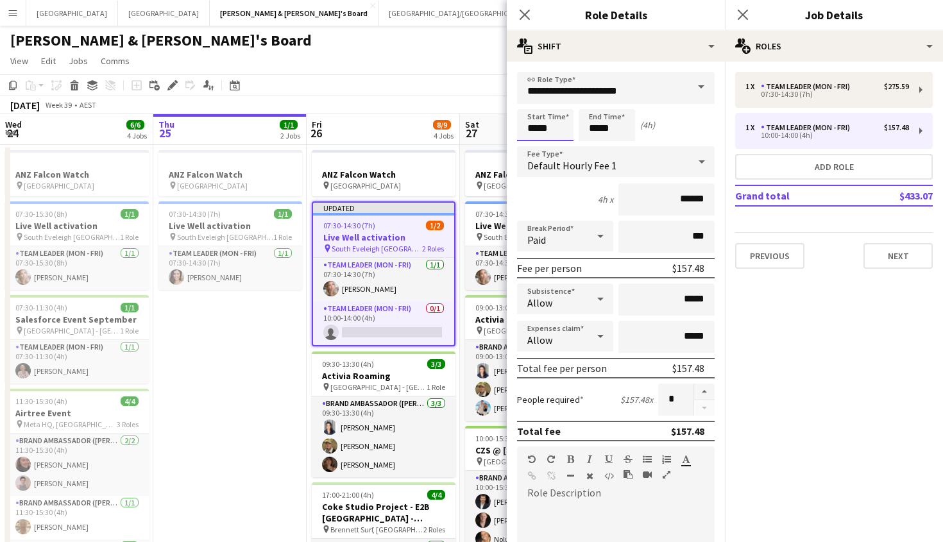
click at [552, 129] on input "*****" at bounding box center [545, 125] width 56 height 32
click at [539, 101] on div at bounding box center [532, 102] width 26 height 13
click at [536, 148] on div at bounding box center [532, 147] width 26 height 13
click at [539, 98] on div at bounding box center [532, 102] width 26 height 13
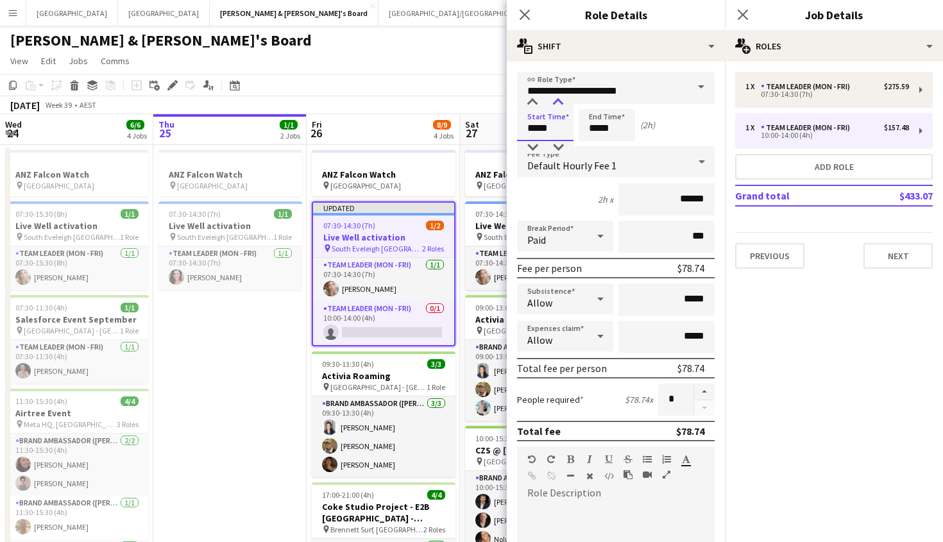
click at [559, 103] on div at bounding box center [558, 102] width 26 height 13
type input "*****"
click at [559, 103] on div at bounding box center [558, 102] width 26 height 13
click at [611, 126] on input "*****" at bounding box center [606, 125] width 56 height 32
click at [601, 110] on input "*****" at bounding box center [606, 125] width 56 height 32
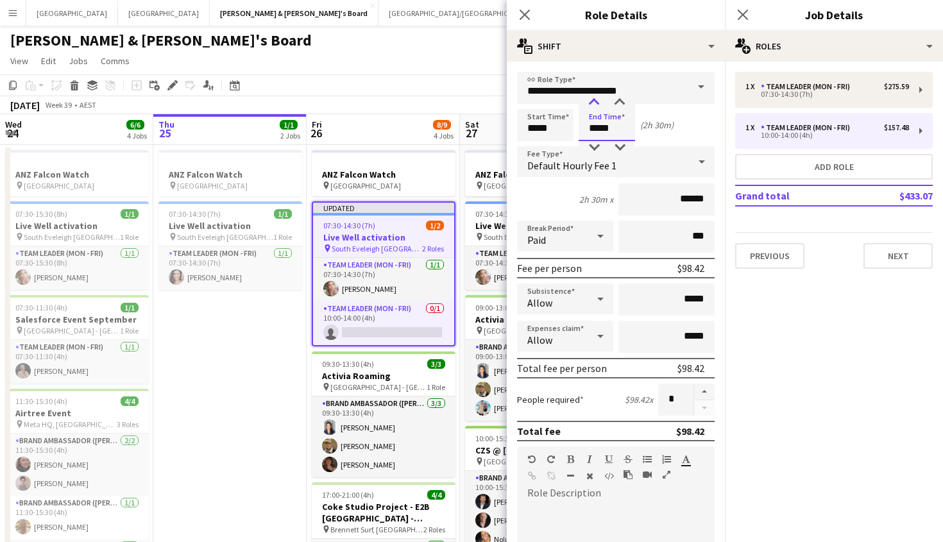
click at [600, 107] on div at bounding box center [594, 102] width 26 height 13
click at [589, 151] on div at bounding box center [594, 147] width 26 height 13
click at [611, 150] on div at bounding box center [620, 147] width 26 height 13
type input "*****"
click at [611, 150] on div at bounding box center [620, 147] width 26 height 13
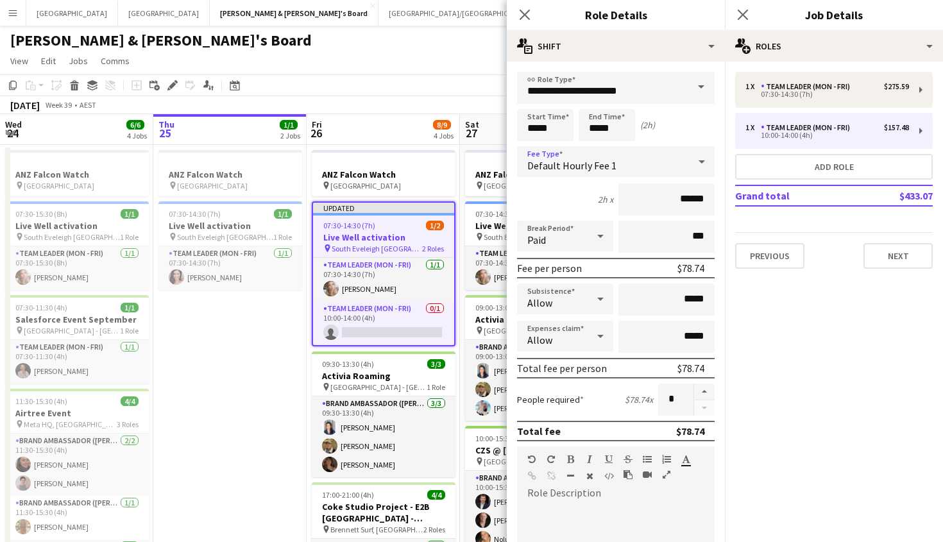
click at [597, 171] on span "Default Hourly Fee 1" at bounding box center [571, 165] width 89 height 13
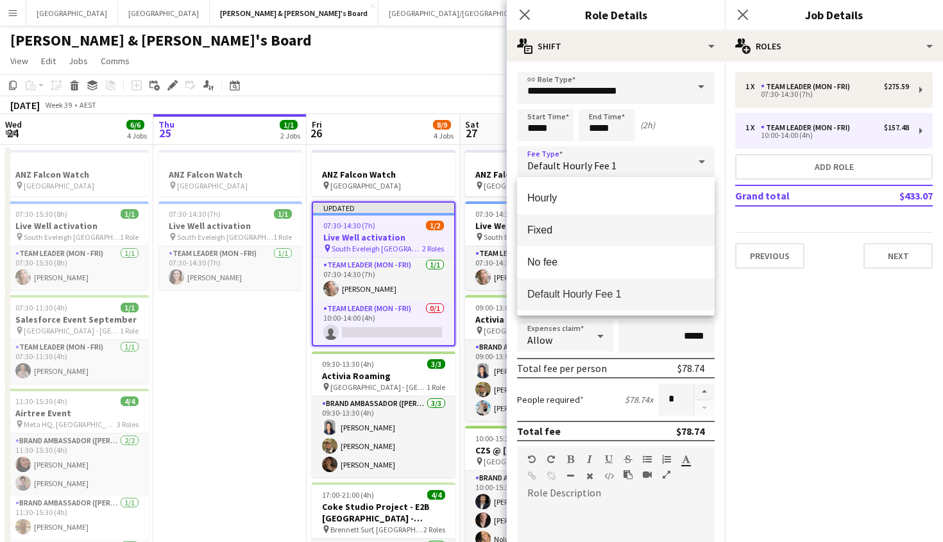
click at [596, 235] on span "Fixed" at bounding box center [615, 230] width 177 height 12
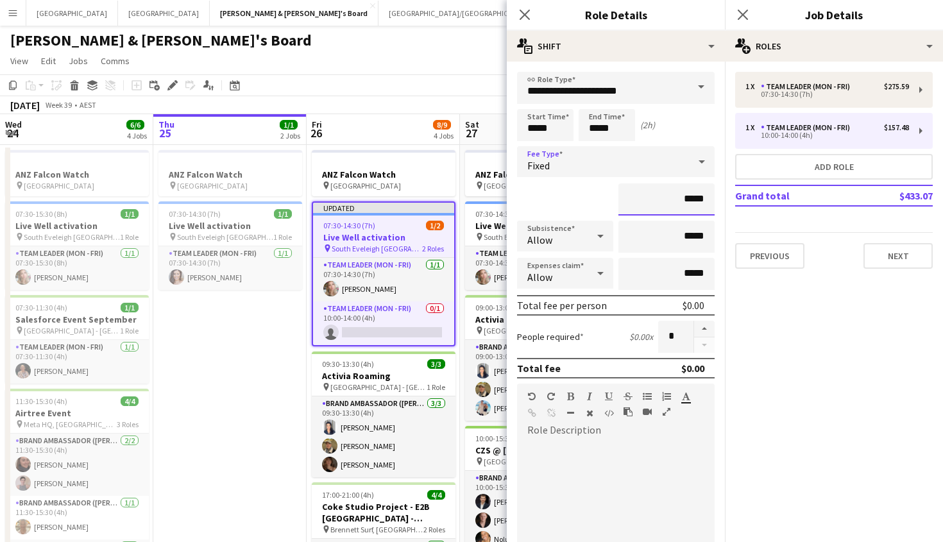
click at [699, 202] on input "*****" at bounding box center [666, 199] width 96 height 32
type input "*******"
click at [911, 254] on button "Next" at bounding box center [897, 256] width 69 height 26
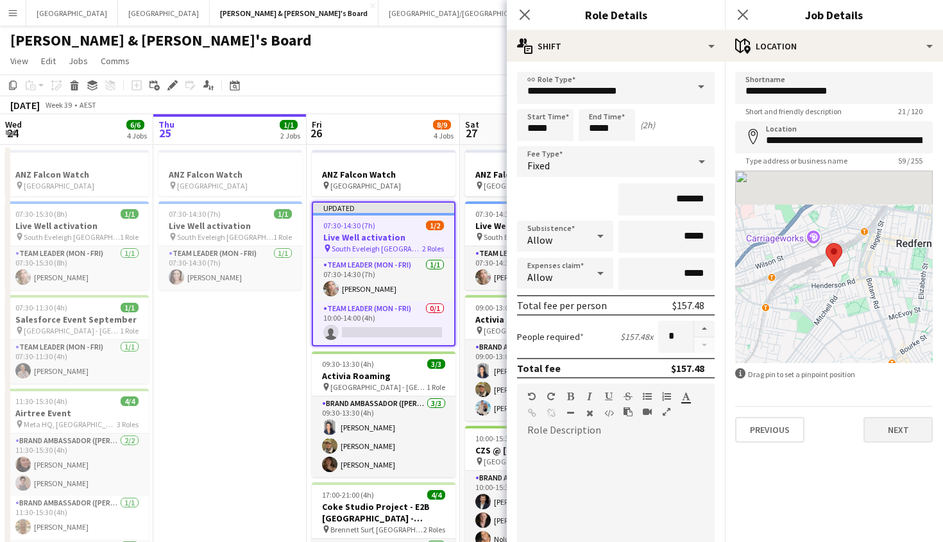
click at [886, 425] on button "Next" at bounding box center [897, 430] width 69 height 26
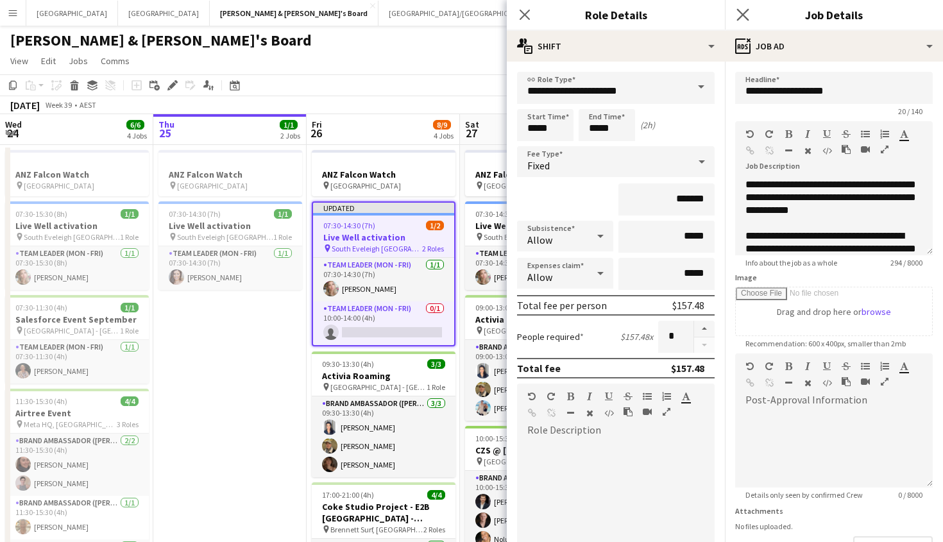
click at [741, 7] on app-icon "Close pop-in" at bounding box center [743, 15] width 19 height 19
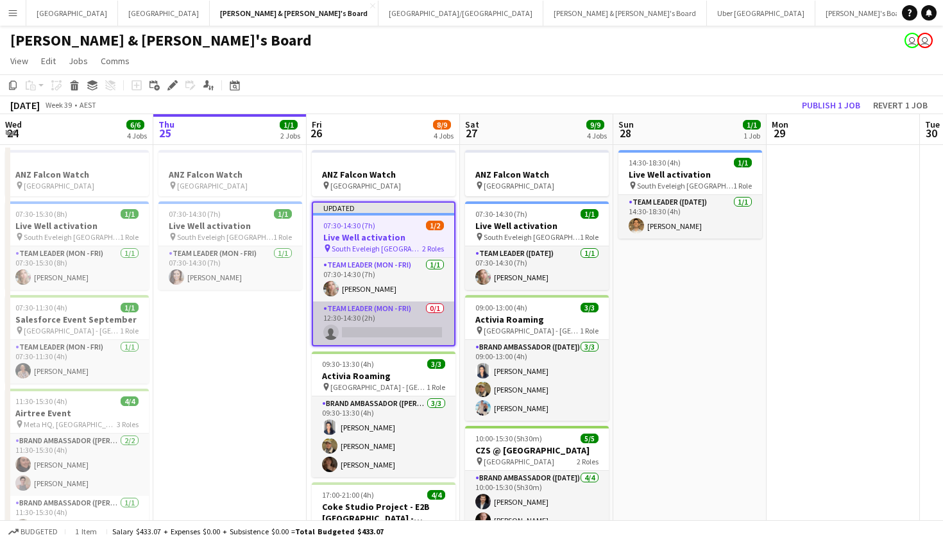
click at [383, 318] on app-card-role "Team Leader (Mon - Fri) 0/1 12:30-14:30 (2h) single-neutral-actions" at bounding box center [383, 323] width 141 height 44
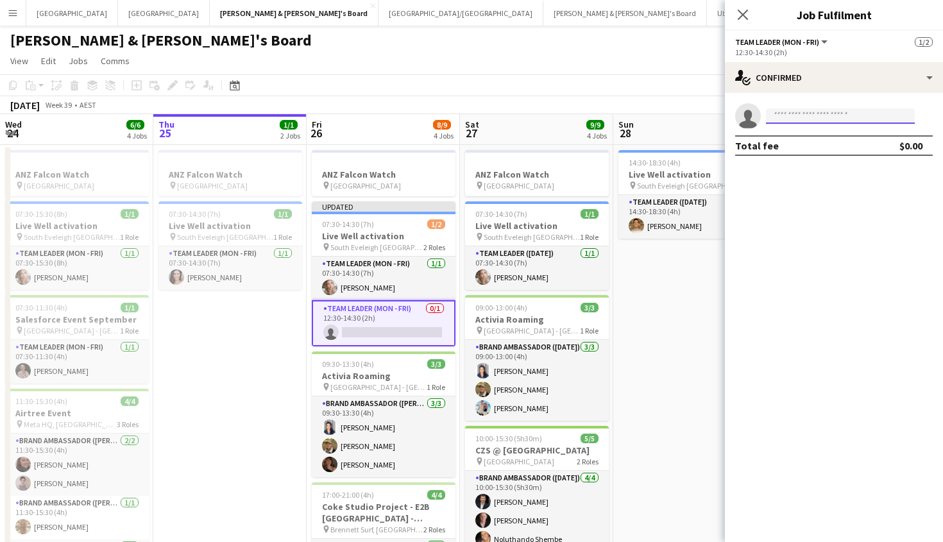
click at [834, 114] on input at bounding box center [840, 115] width 149 height 15
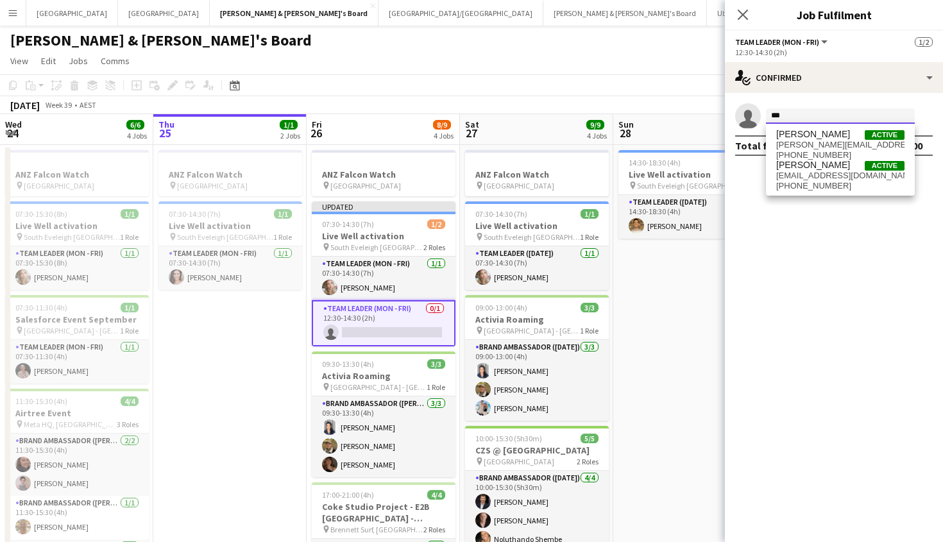
type input "***"
drag, startPoint x: 834, startPoint y: 114, endPoint x: 836, endPoint y: 143, distance: 29.6
click at [836, 143] on span "[PERSON_NAME][EMAIL_ADDRESS][PERSON_NAME][DOMAIN_NAME]" at bounding box center [840, 145] width 128 height 10
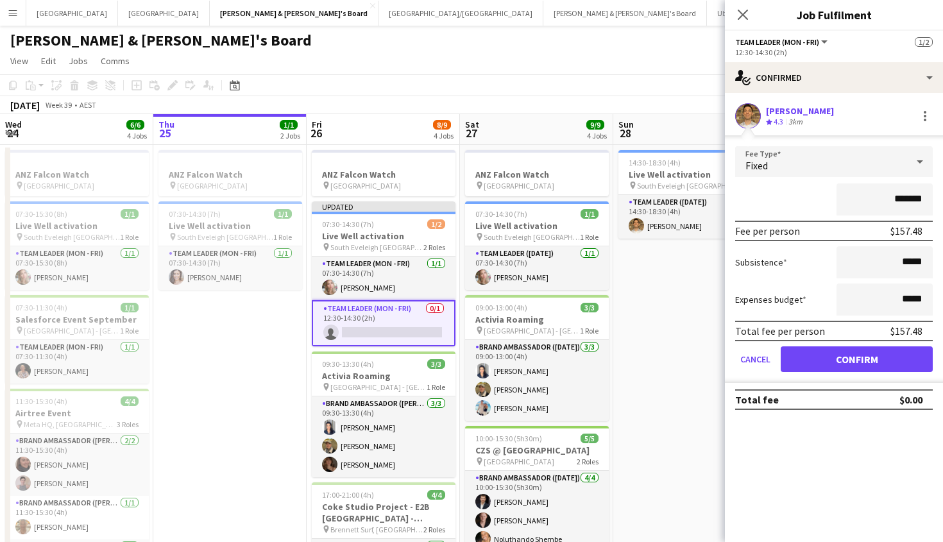
click at [832, 363] on button "Confirm" at bounding box center [856, 359] width 152 height 26
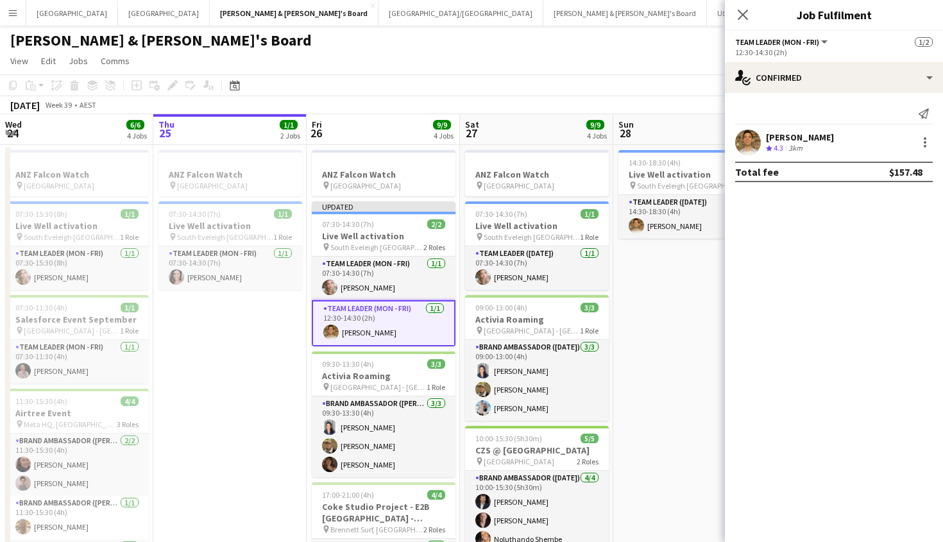
click at [750, 12] on div "Close pop-in" at bounding box center [743, 15] width 36 height 30
click at [748, 13] on icon "Close pop-in" at bounding box center [742, 14] width 12 height 12
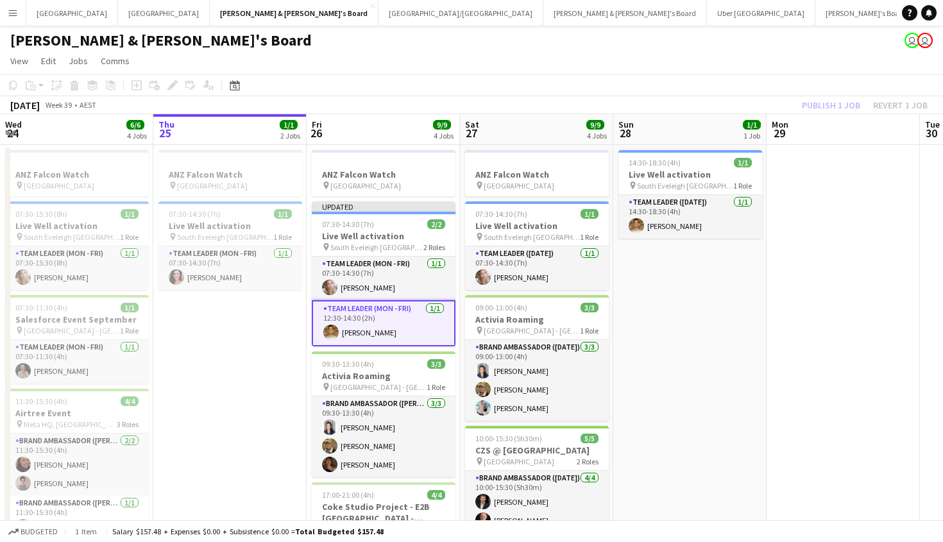
click at [818, 87] on app-toolbar "Copy Paste Paste Command V Paste with crew Command Shift V Paste linked Job [GE…" at bounding box center [471, 85] width 943 height 22
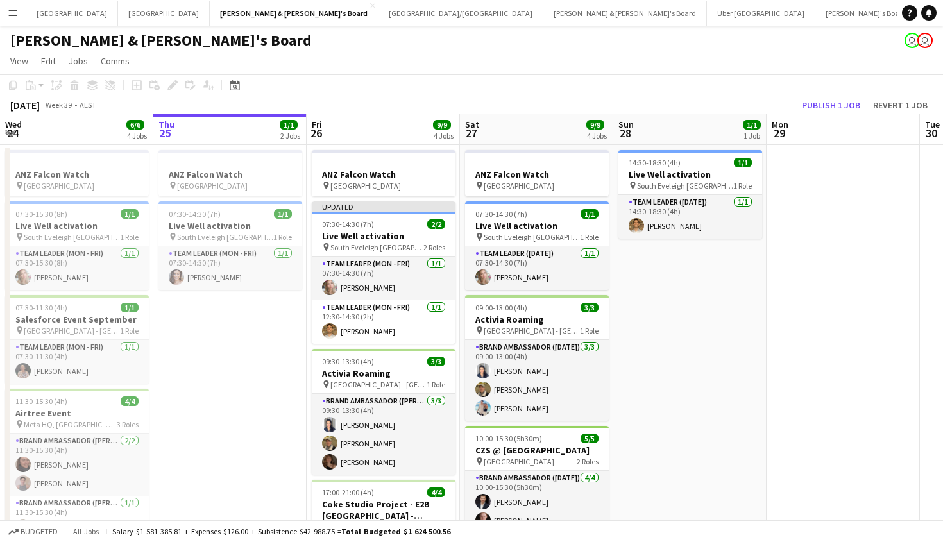
click at [820, 114] on app-board-header-date "Mon 29" at bounding box center [842, 129] width 153 height 31
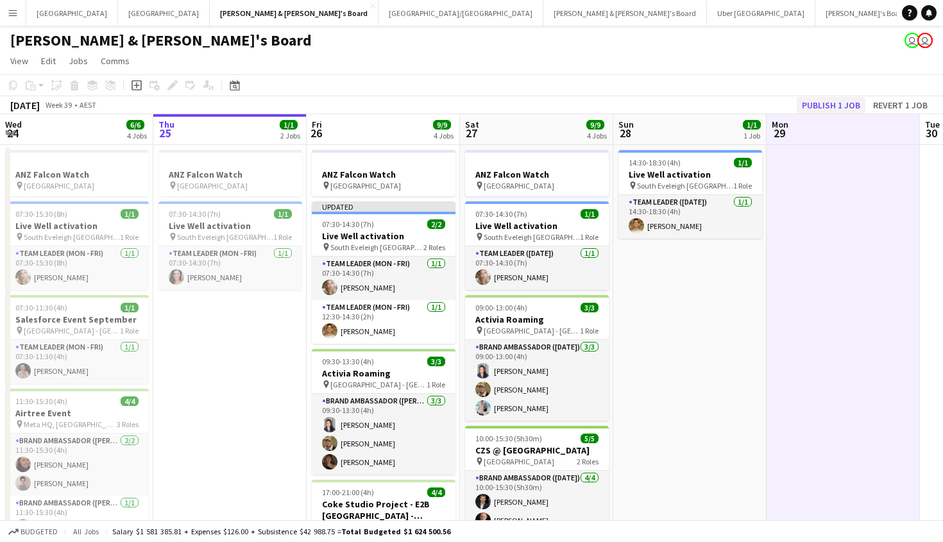
click at [816, 107] on button "Publish 1 job" at bounding box center [831, 105] width 69 height 17
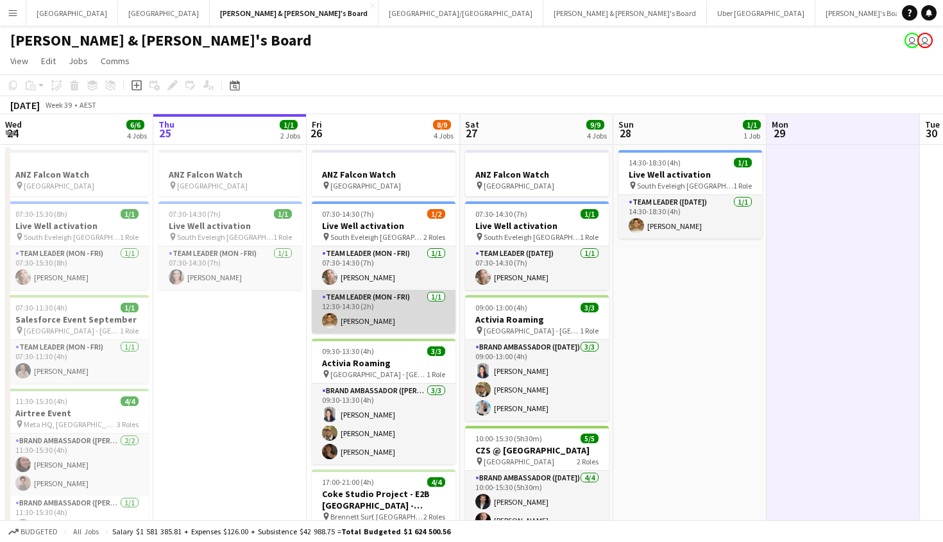
click at [393, 325] on app-card-role "Team Leader (Mon - Fri) [DATE] 12:30-14:30 (2h) [PERSON_NAME]" at bounding box center [384, 312] width 144 height 44
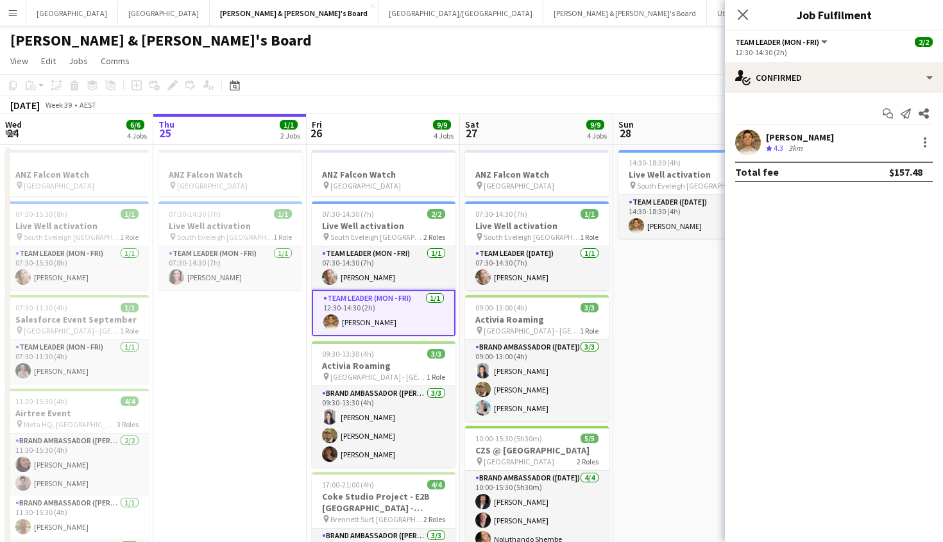
click at [820, 143] on div "Crew rating 4.3 3km" at bounding box center [800, 148] width 68 height 11
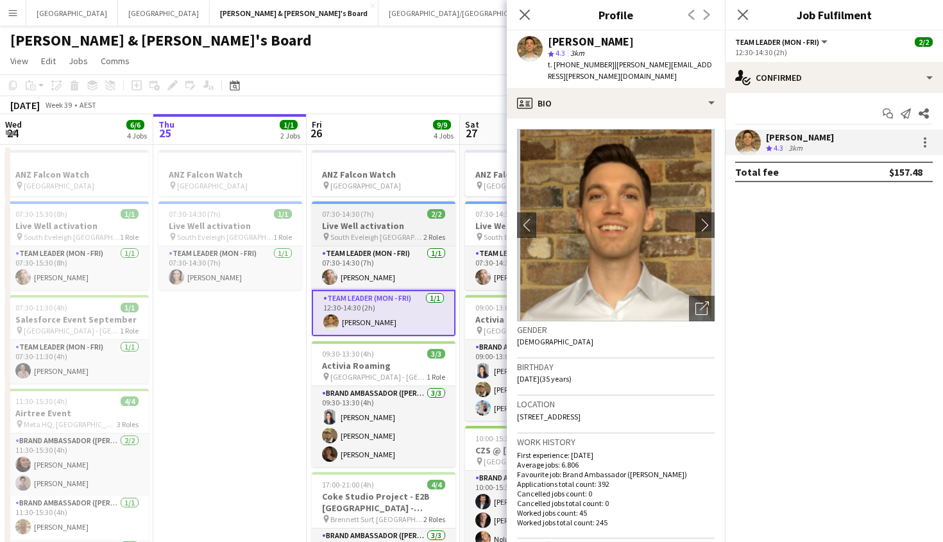
click at [419, 218] on div "07:30-14:30 (7h) 2/2" at bounding box center [384, 214] width 144 height 10
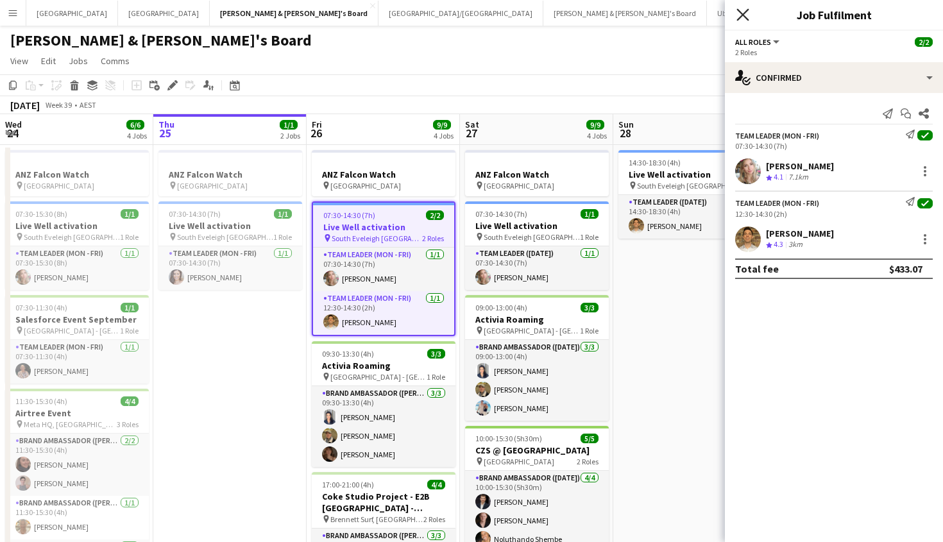
click at [740, 18] on icon at bounding box center [742, 14] width 12 height 12
